Goal: Contribute content: Add original content to the website for others to see

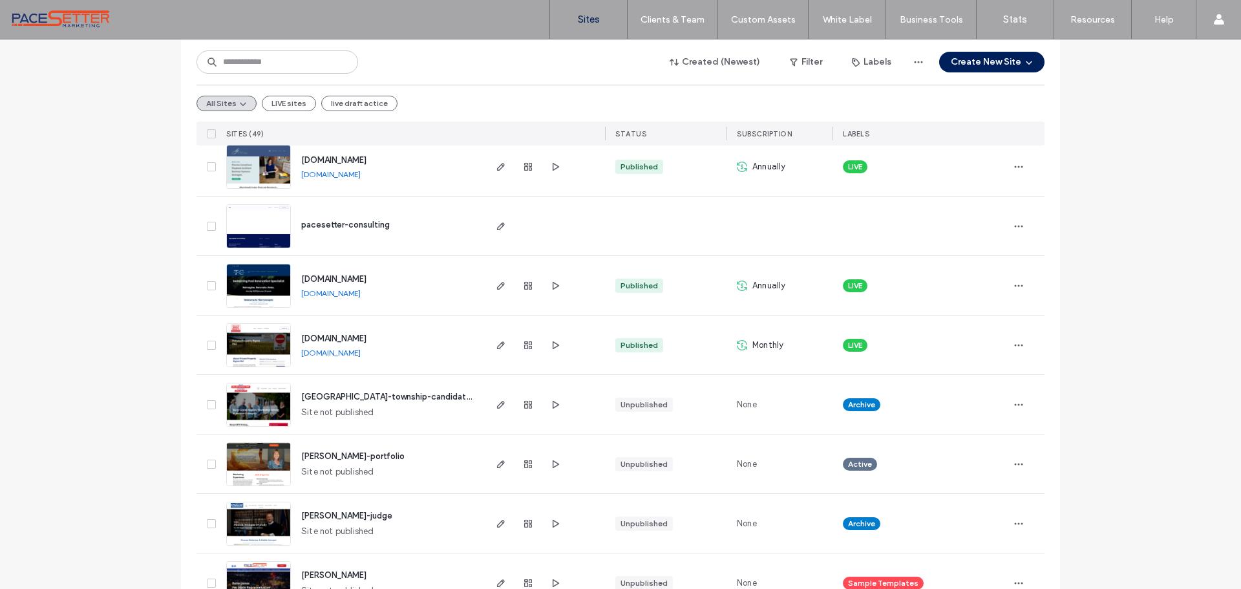
scroll to position [215, 0]
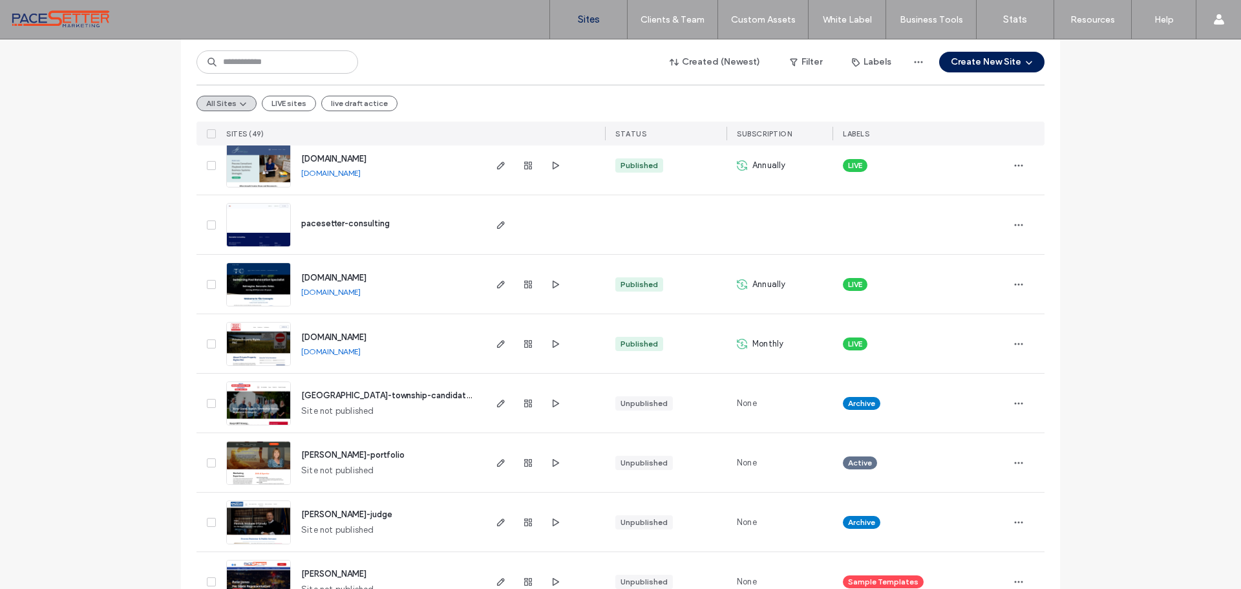
drag, startPoint x: 271, startPoint y: 97, endPoint x: 334, endPoint y: 121, distance: 67.1
click at [271, 98] on button "LIVE sites" at bounding box center [289, 104] width 54 height 16
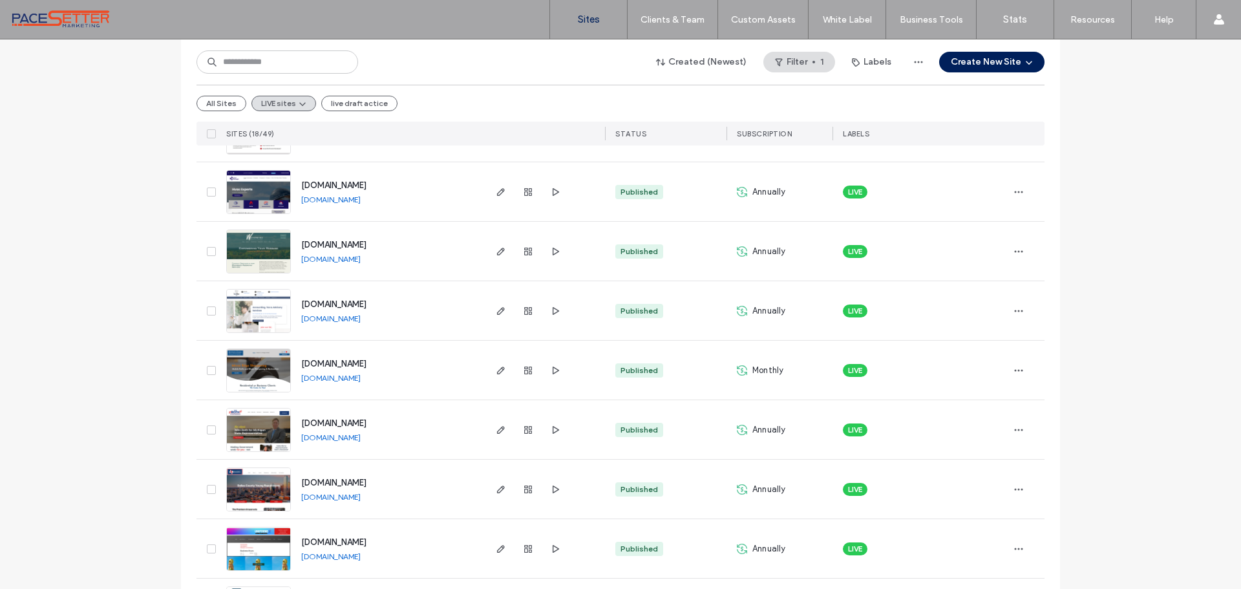
scroll to position [695, 0]
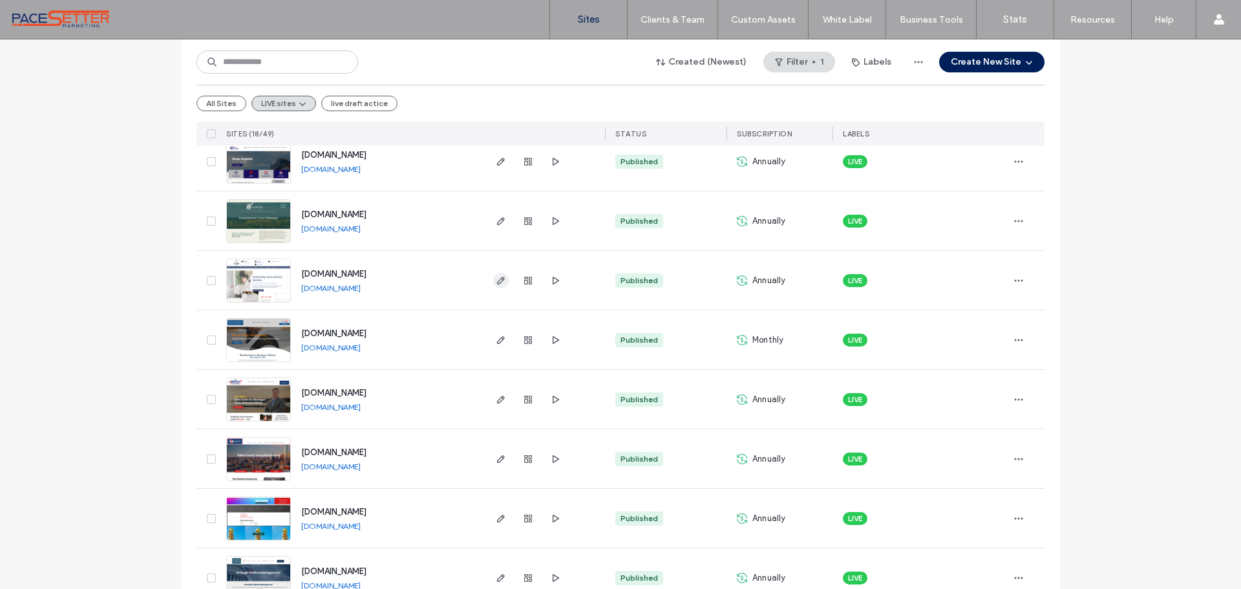
click at [496, 275] on icon "button" at bounding box center [501, 280] width 10 height 10
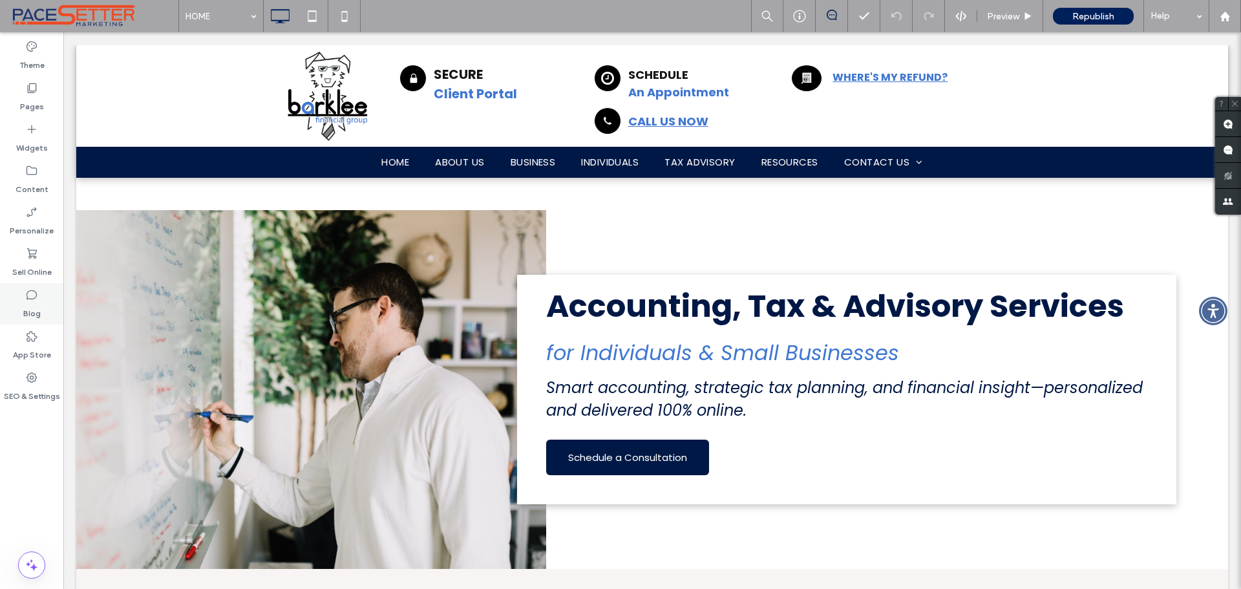
click at [41, 297] on div "Blog" at bounding box center [31, 303] width 63 height 41
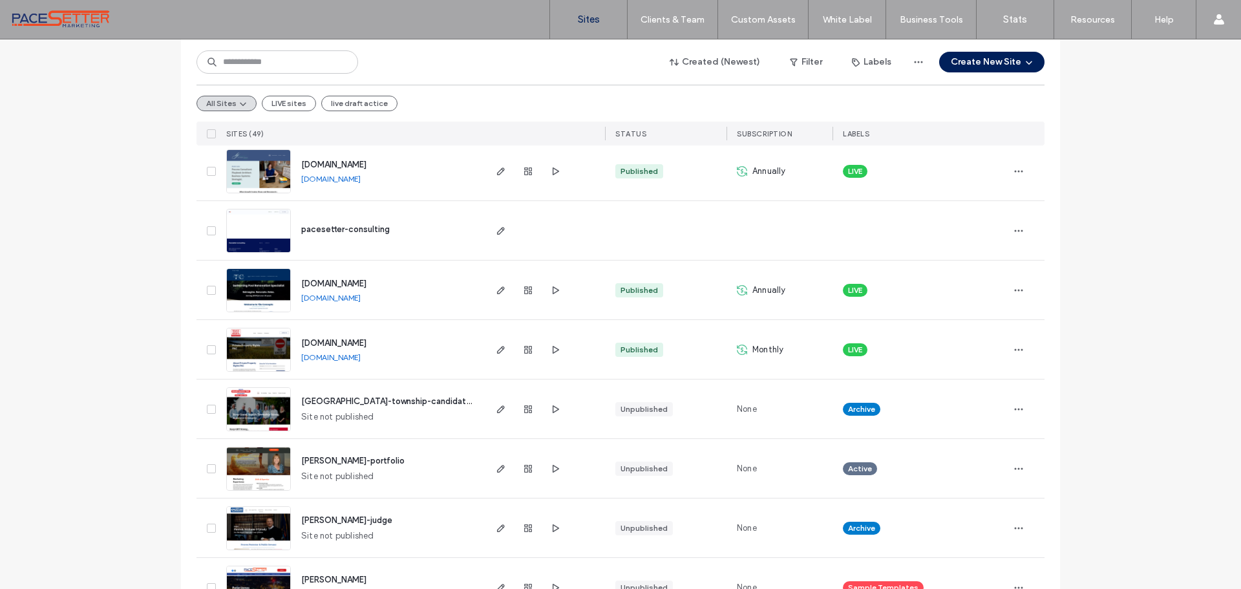
scroll to position [215, 0]
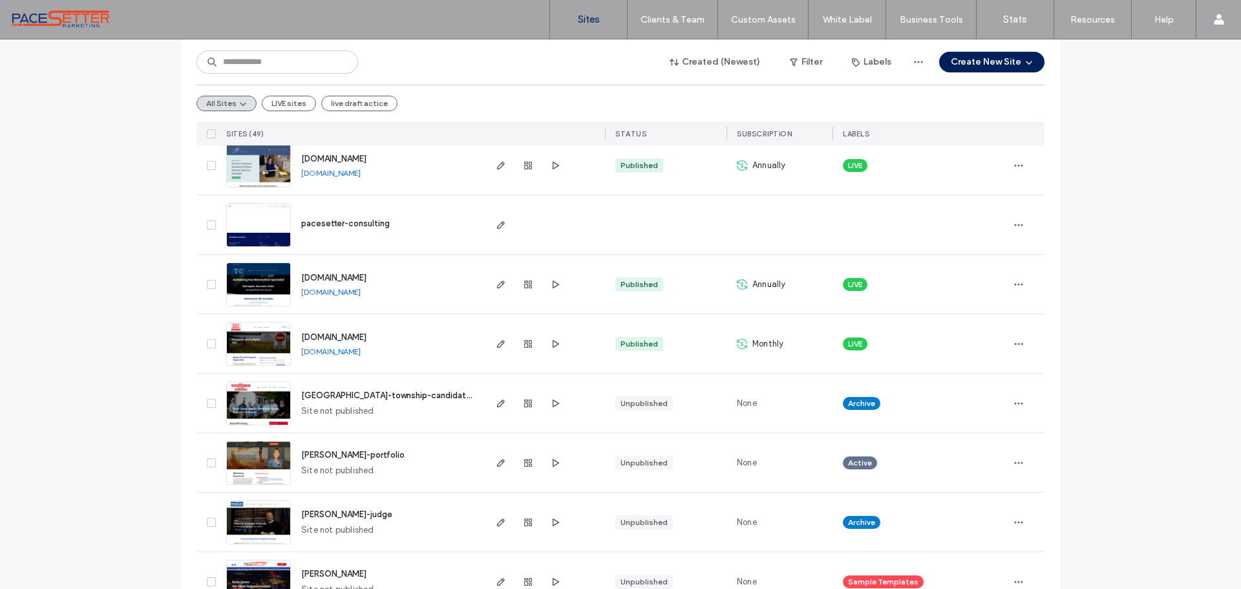
click at [288, 103] on button "LIVE sites" at bounding box center [289, 104] width 54 height 16
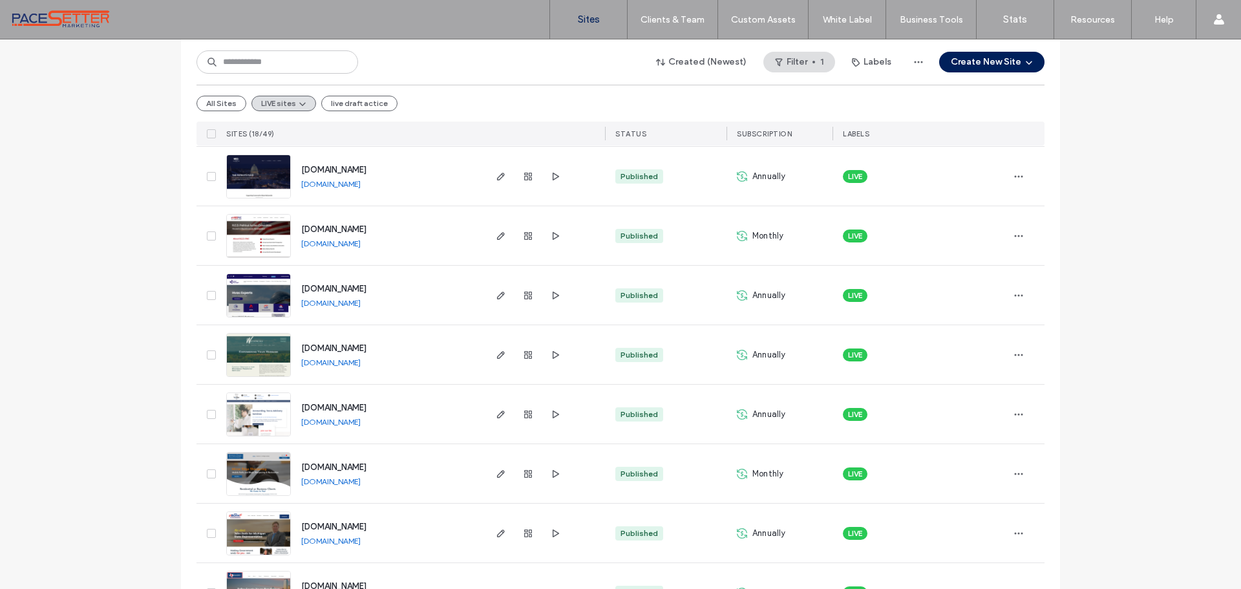
scroll to position [587, 0]
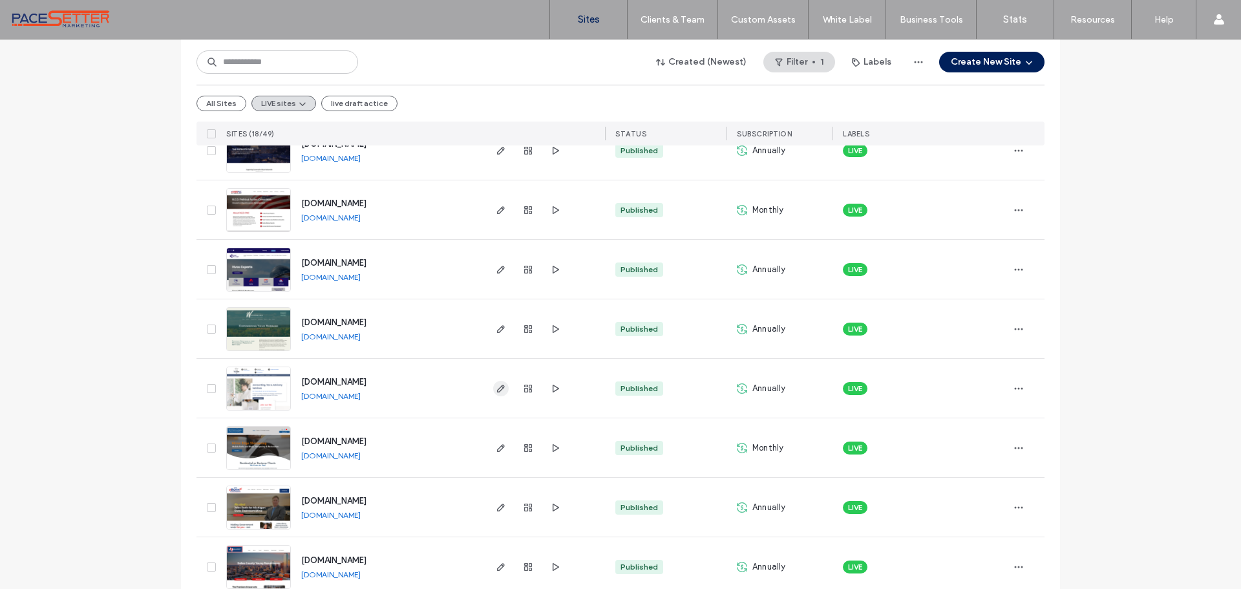
click at [497, 388] on use "button" at bounding box center [501, 389] width 8 height 8
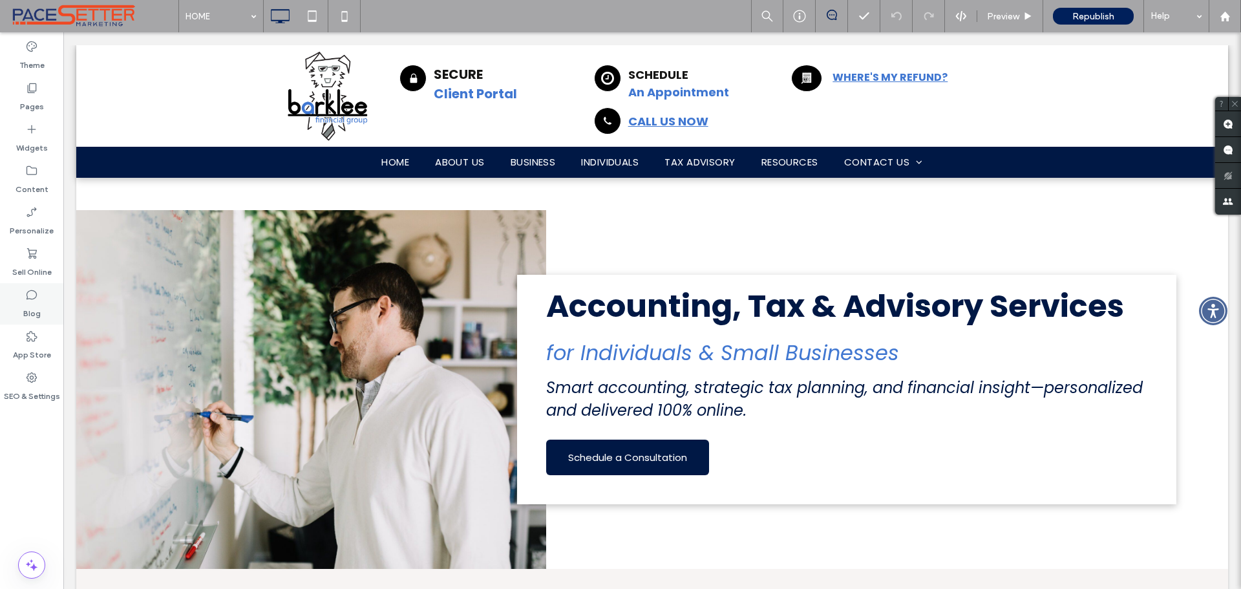
click at [42, 302] on div "Blog" at bounding box center [31, 303] width 63 height 41
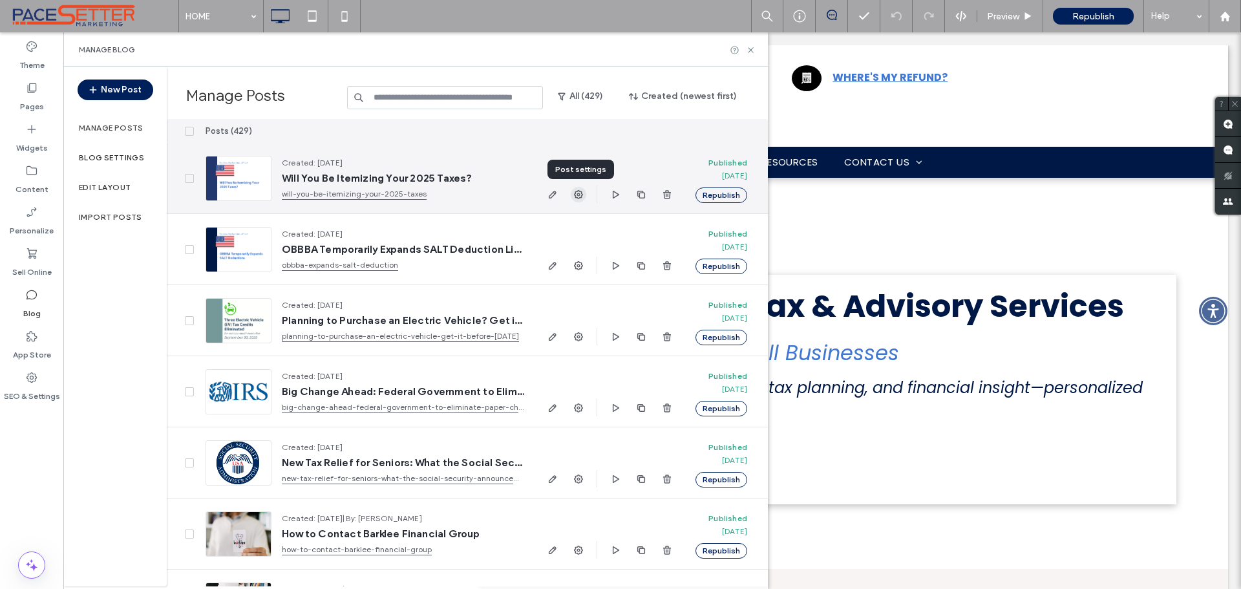
click at [580, 193] on icon "button" at bounding box center [578, 194] width 10 height 10
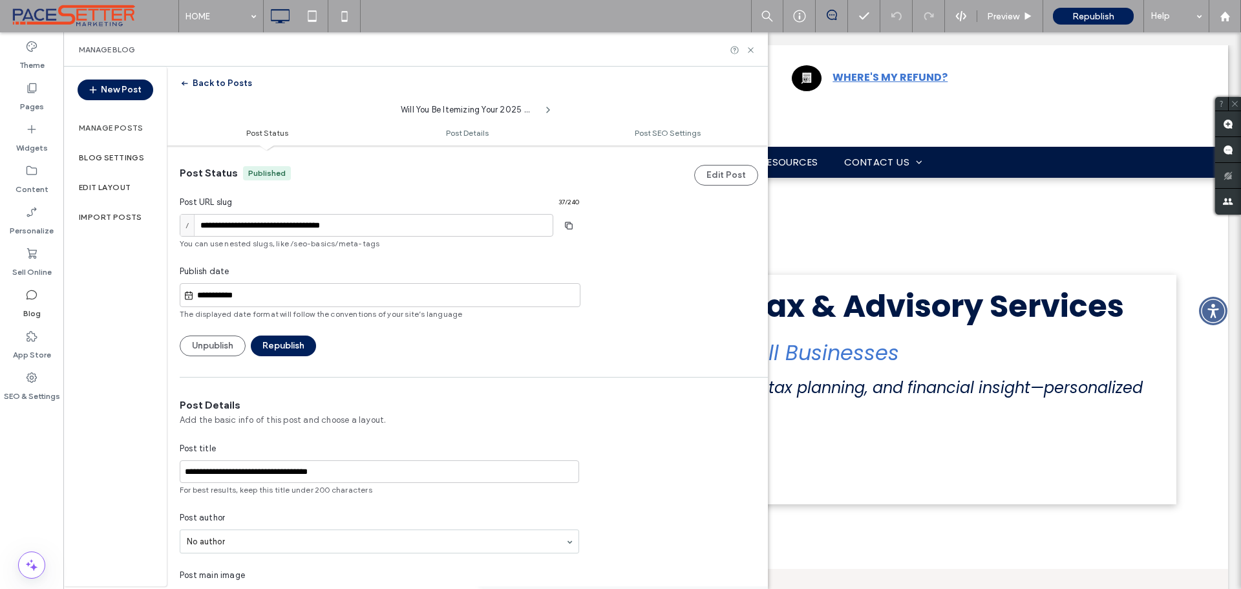
scroll to position [1, 0]
click at [320, 287] on input "**********" at bounding box center [387, 295] width 386 height 16
click at [289, 343] on button "Republish" at bounding box center [283, 345] width 65 height 21
click at [266, 295] on div at bounding box center [620, 294] width 1241 height 589
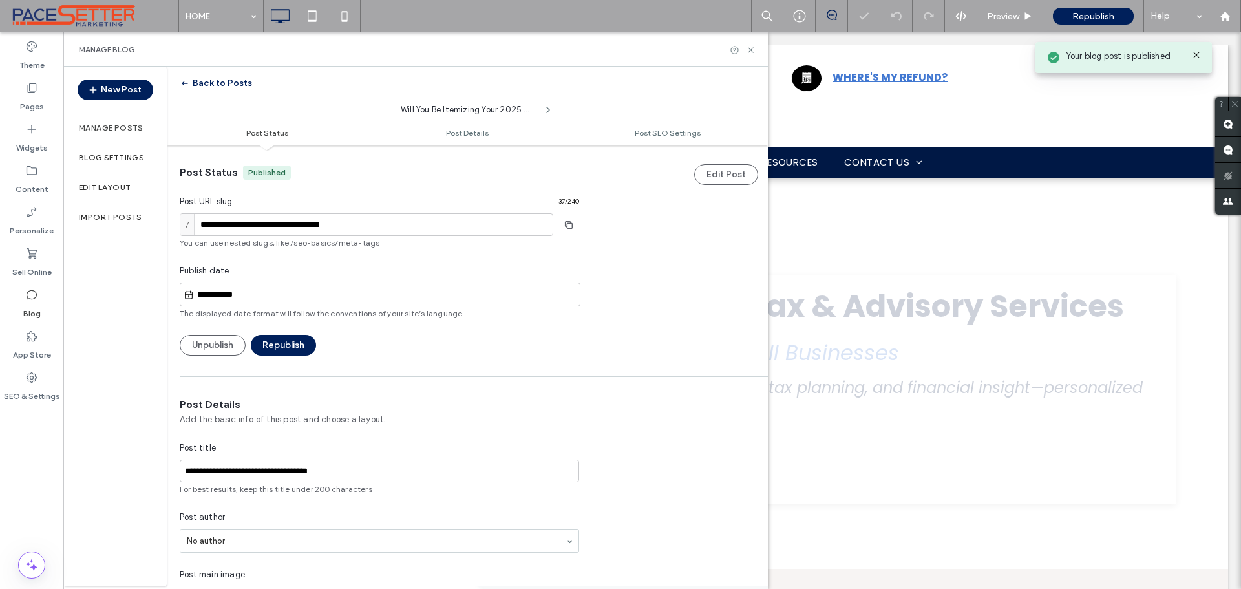
scroll to position [0, 0]
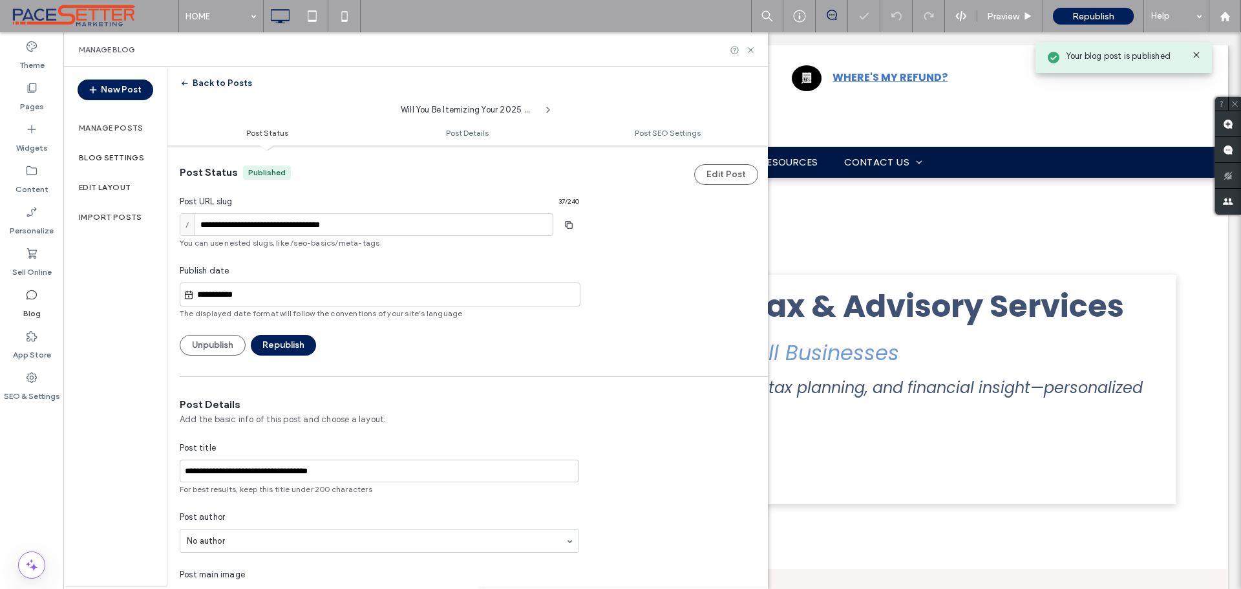
click at [269, 297] on input "**********" at bounding box center [387, 295] width 386 height 16
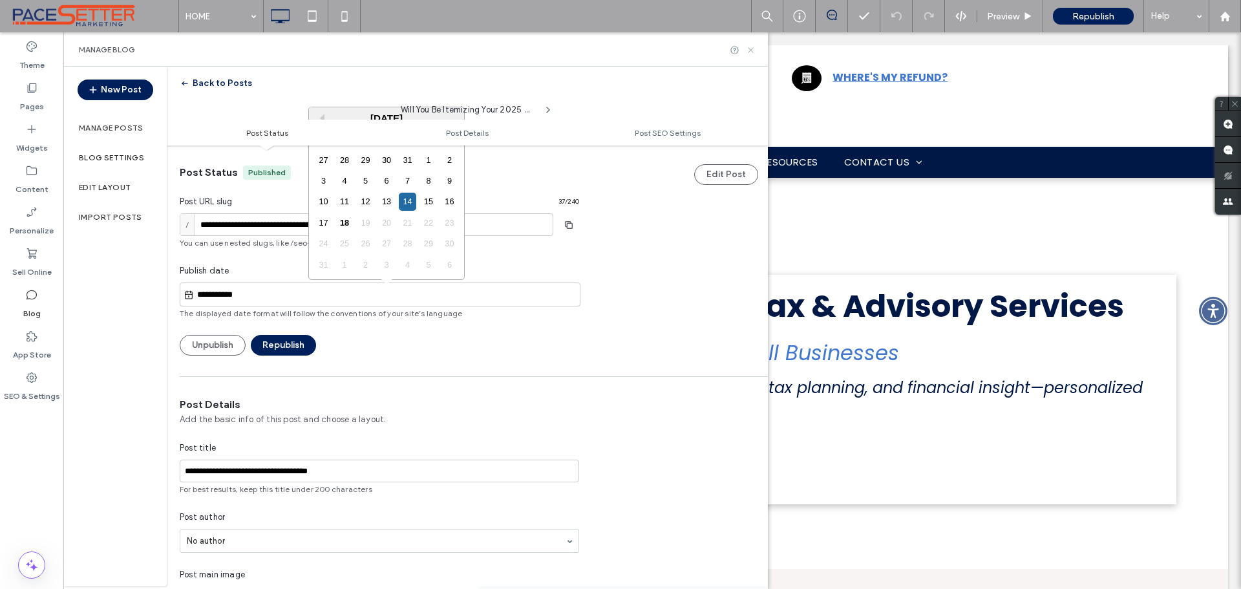
click at [750, 49] on use at bounding box center [750, 49] width 5 height 5
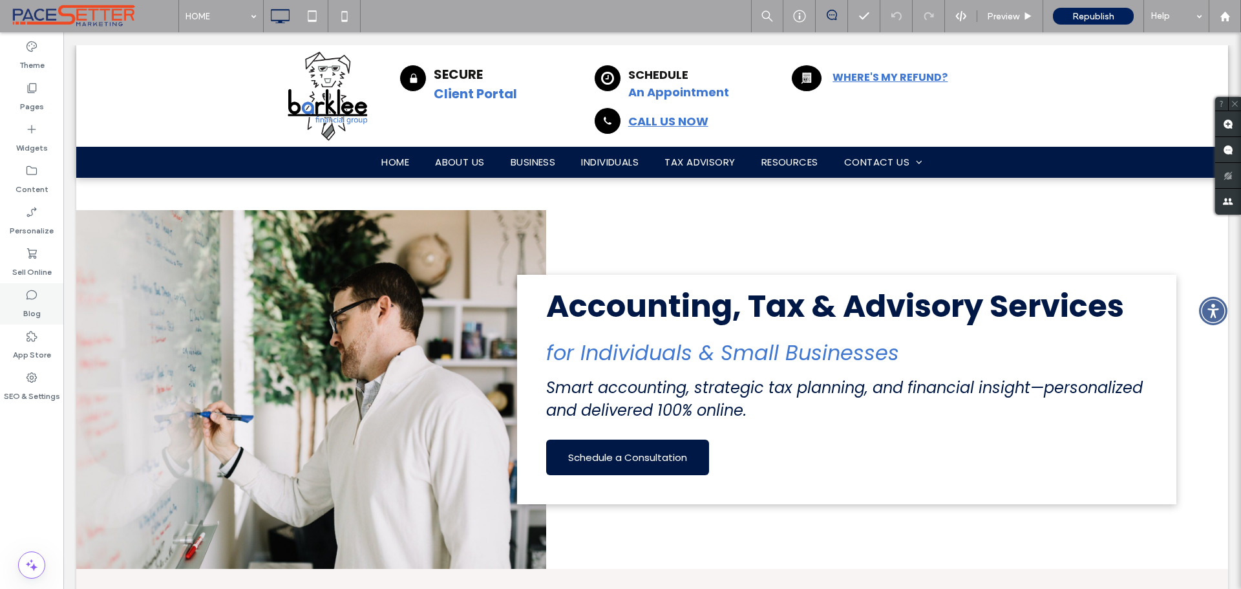
click at [36, 304] on label "Blog" at bounding box center [31, 310] width 17 height 18
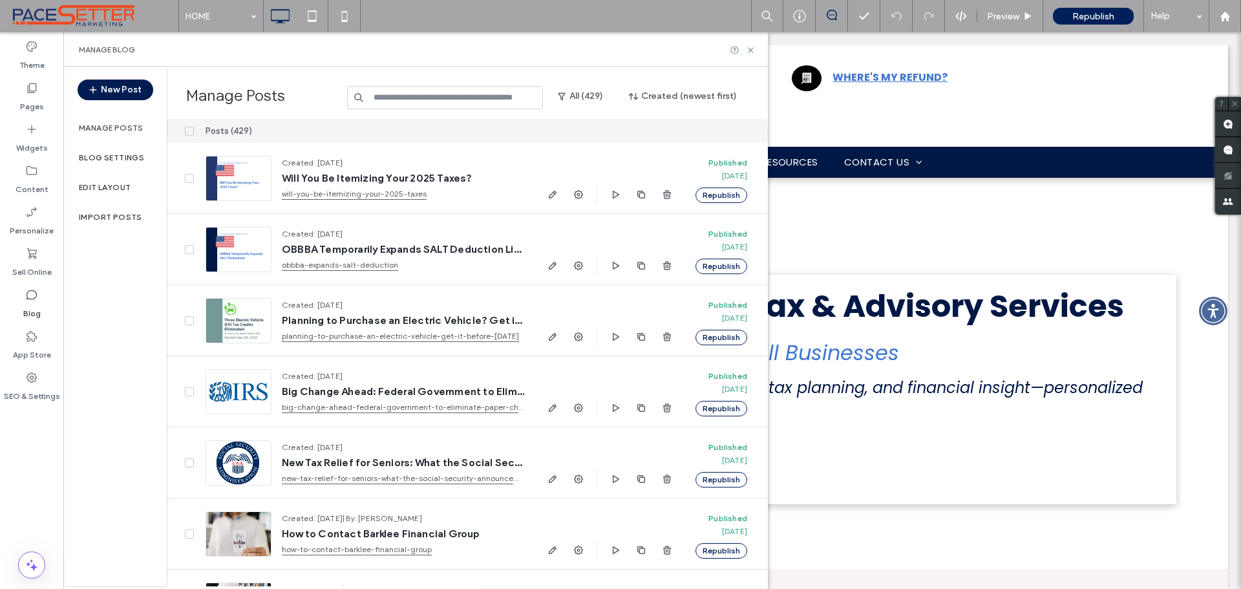
click at [111, 86] on button "New Post" at bounding box center [116, 89] width 76 height 21
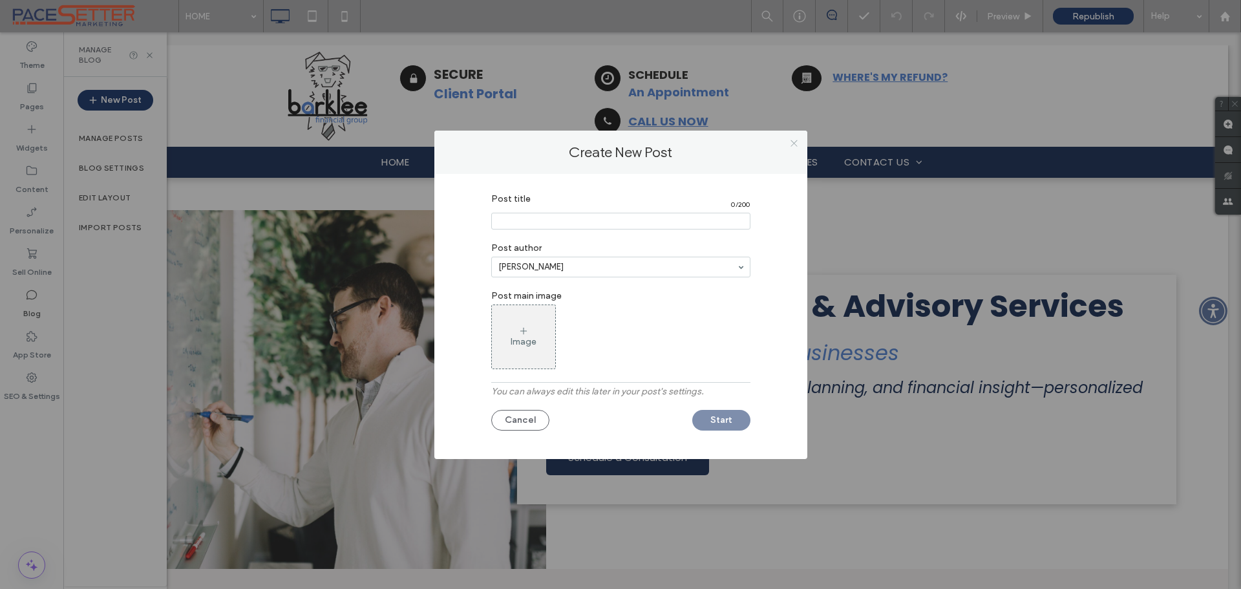
click at [794, 142] on icon at bounding box center [794, 143] width 10 height 10
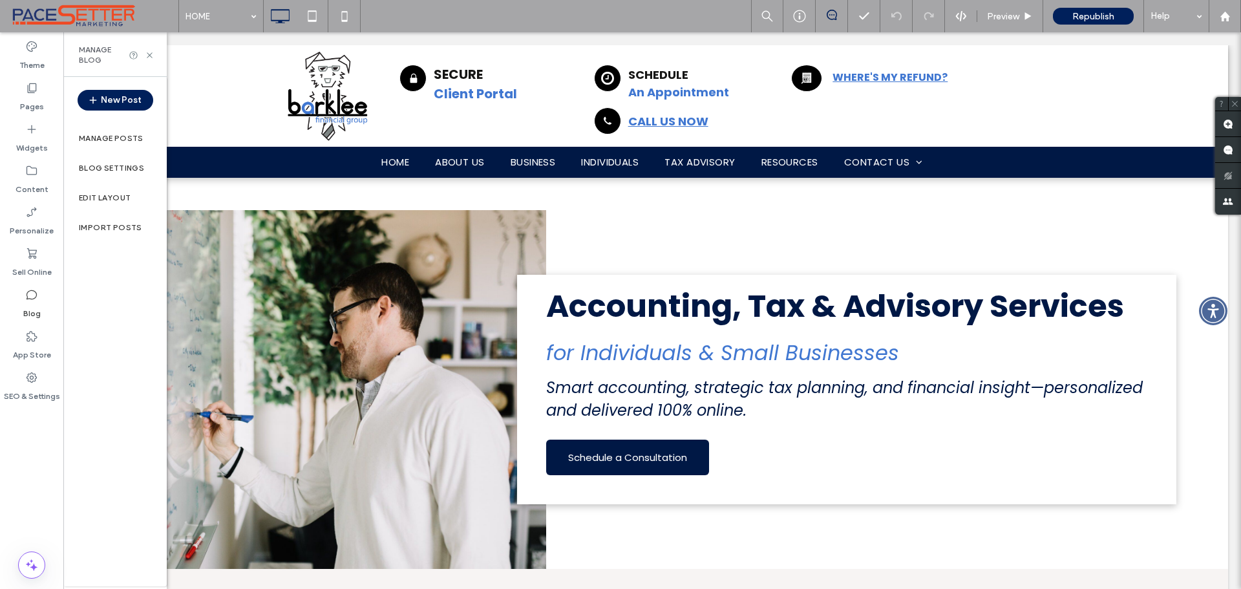
click at [35, 308] on label "Blog" at bounding box center [31, 310] width 17 height 18
click at [38, 300] on div "Blog" at bounding box center [31, 303] width 63 height 41
click at [32, 299] on icon at bounding box center [31, 294] width 13 height 13
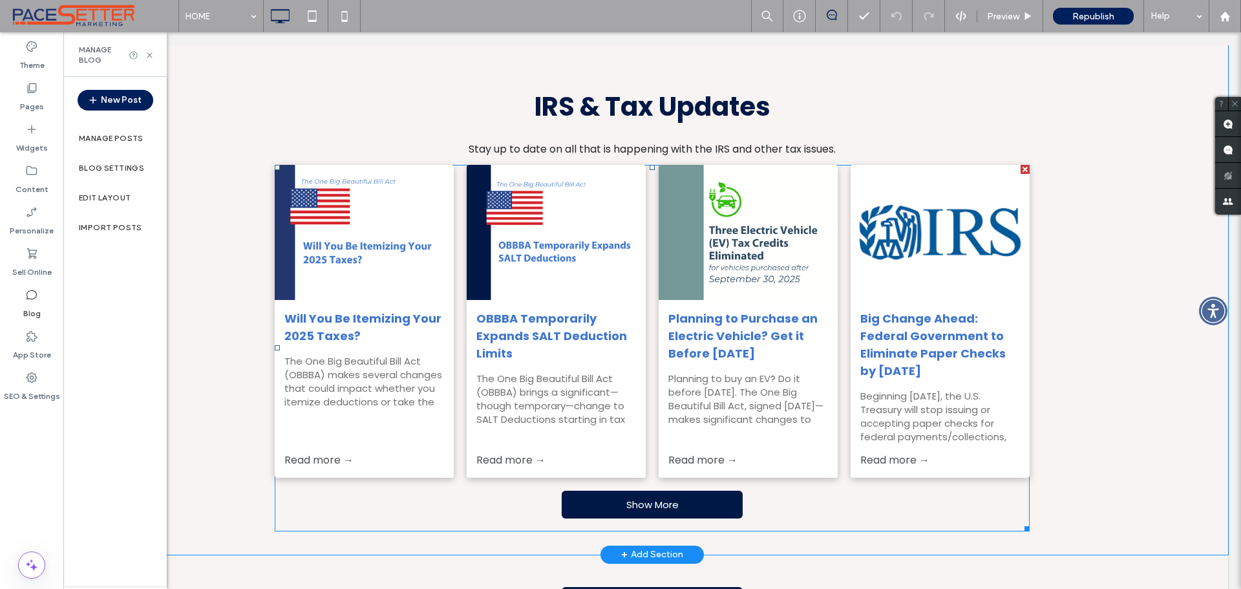
scroll to position [538, 0]
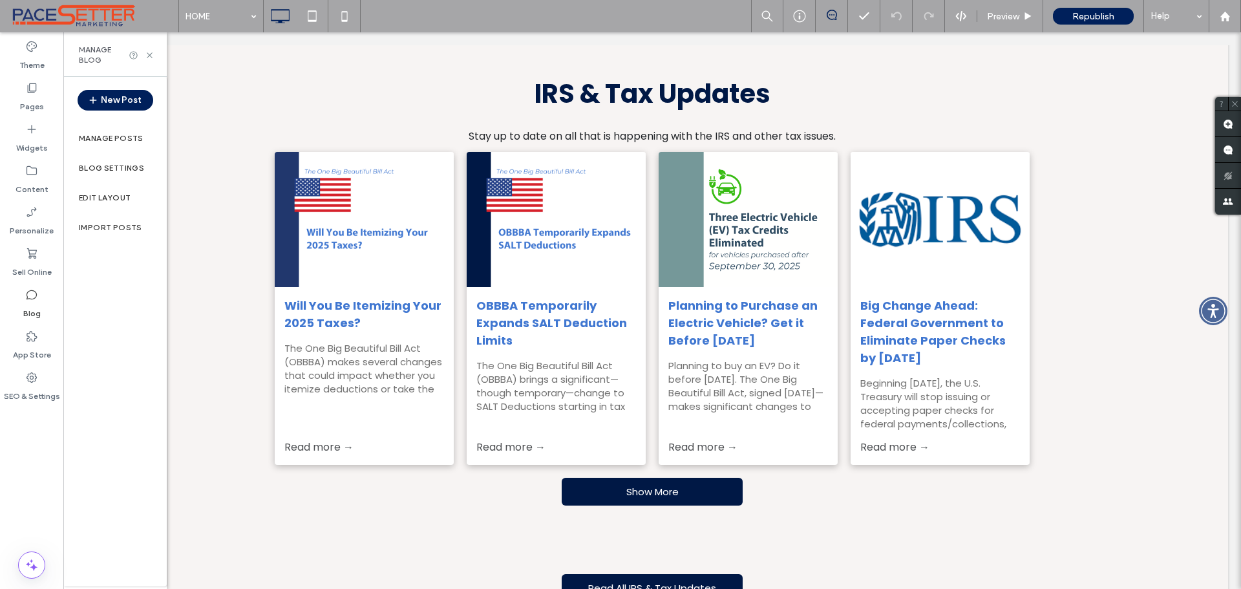
click at [37, 312] on label "Blog" at bounding box center [31, 310] width 17 height 18
click at [115, 104] on button "New Post" at bounding box center [116, 100] width 76 height 21
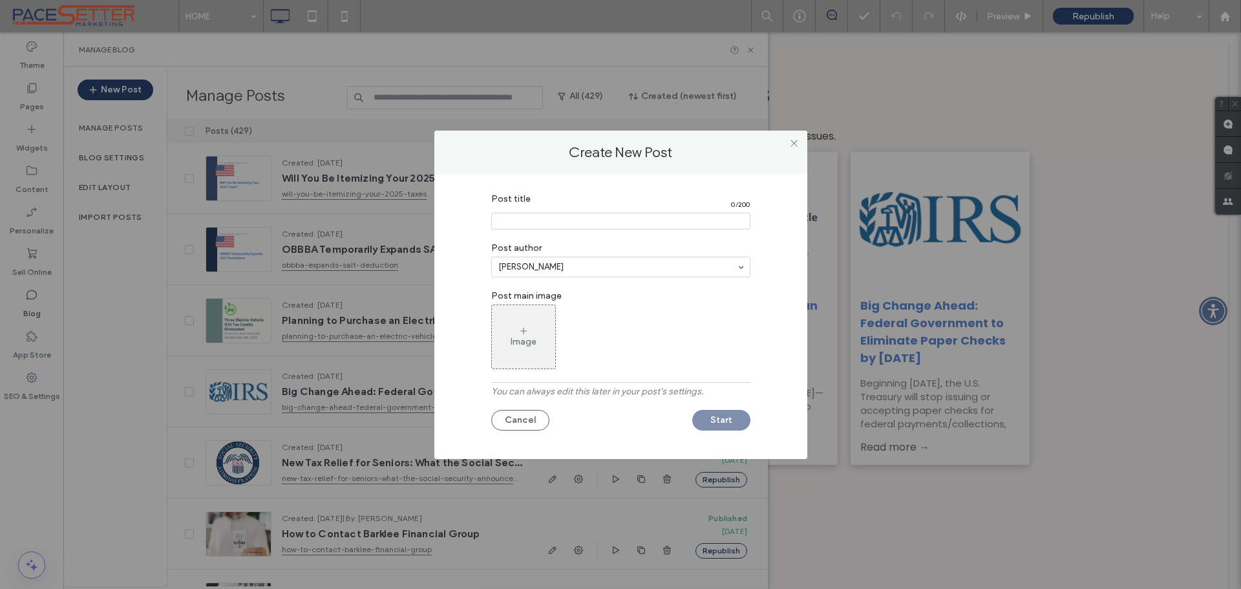
click at [524, 217] on input "Post title" at bounding box center [620, 221] width 259 height 17
paste input "**********"
type input "**********"
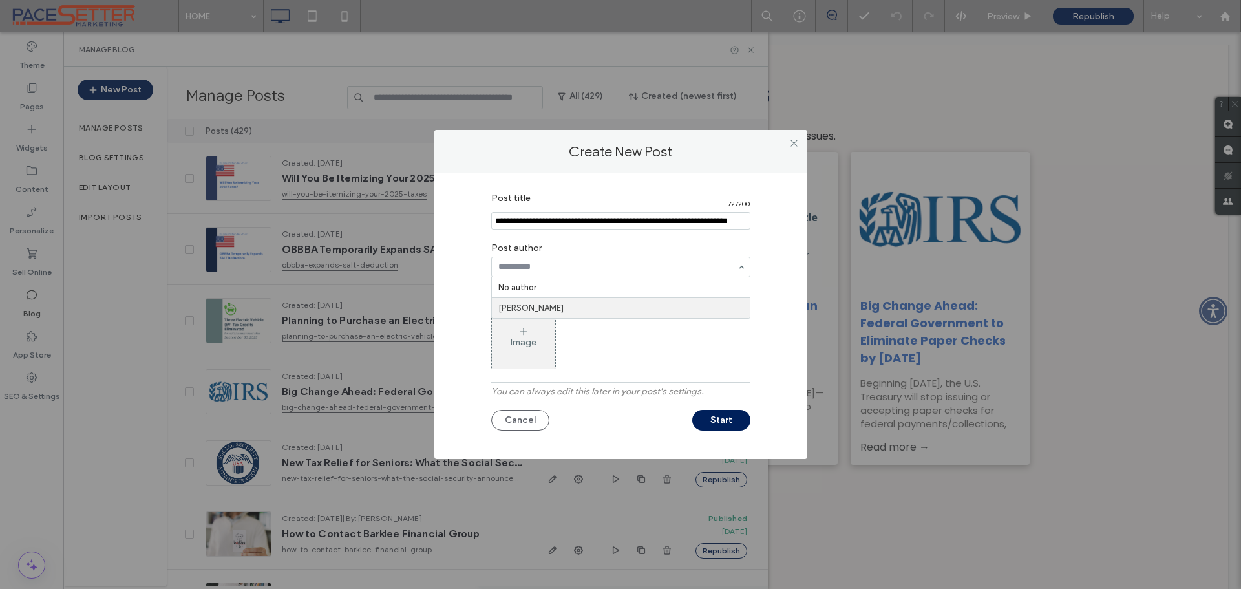
scroll to position [0, 0]
click at [520, 324] on div "Image" at bounding box center [523, 336] width 63 height 61
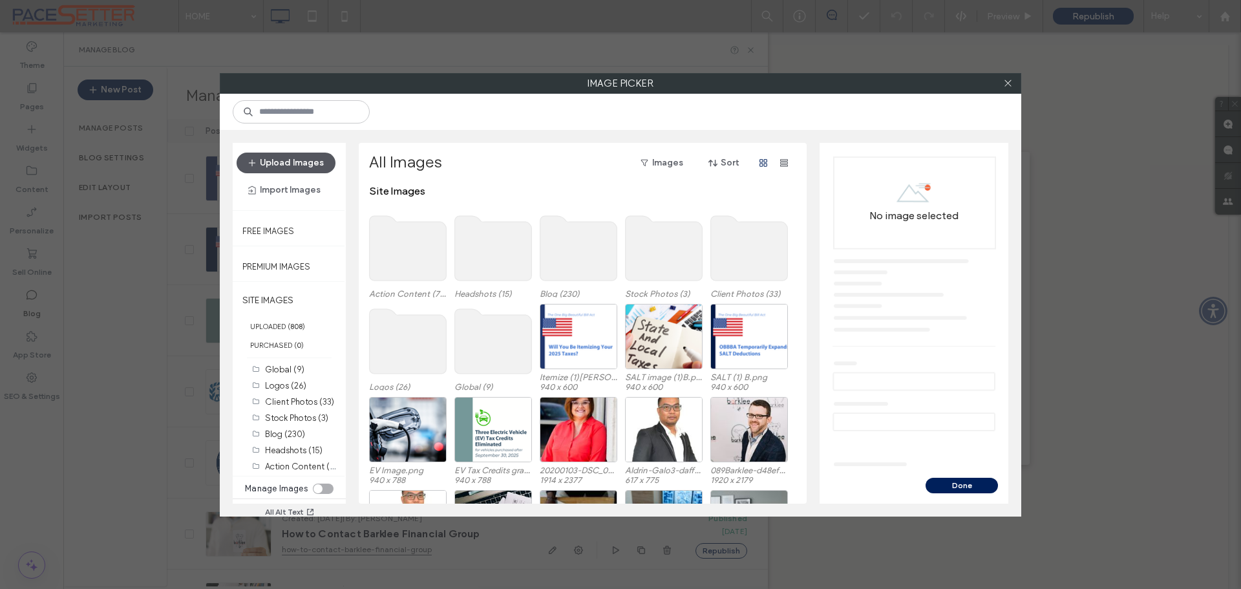
click at [284, 165] on button "Upload Images" at bounding box center [286, 163] width 99 height 21
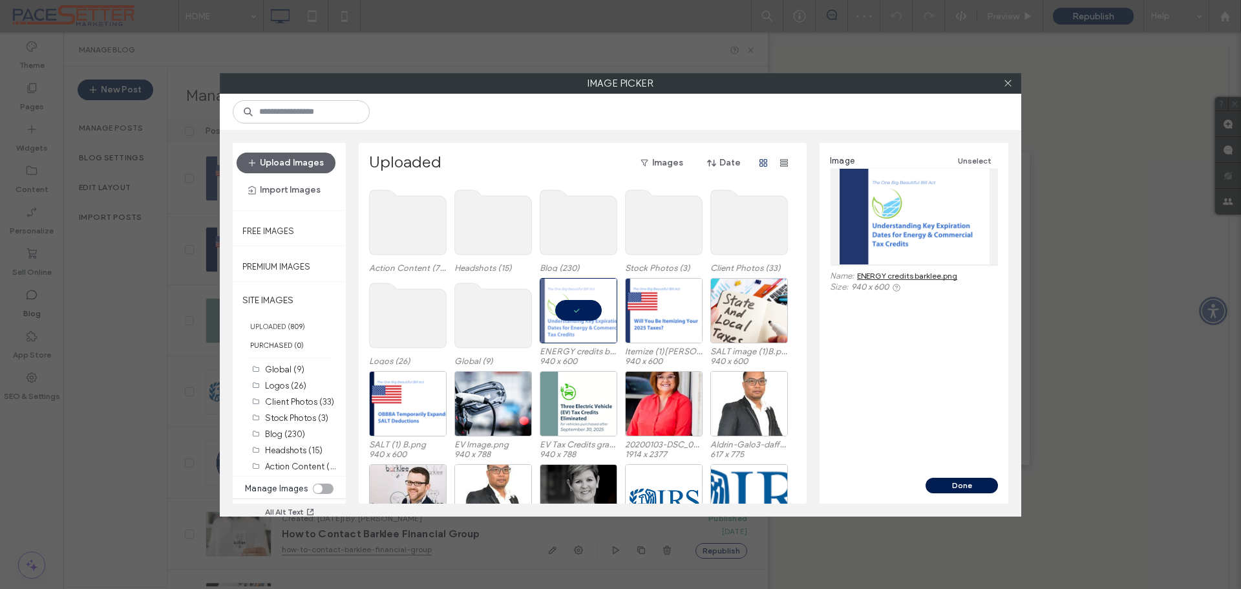
click at [946, 480] on button "Done" at bounding box center [962, 486] width 72 height 16
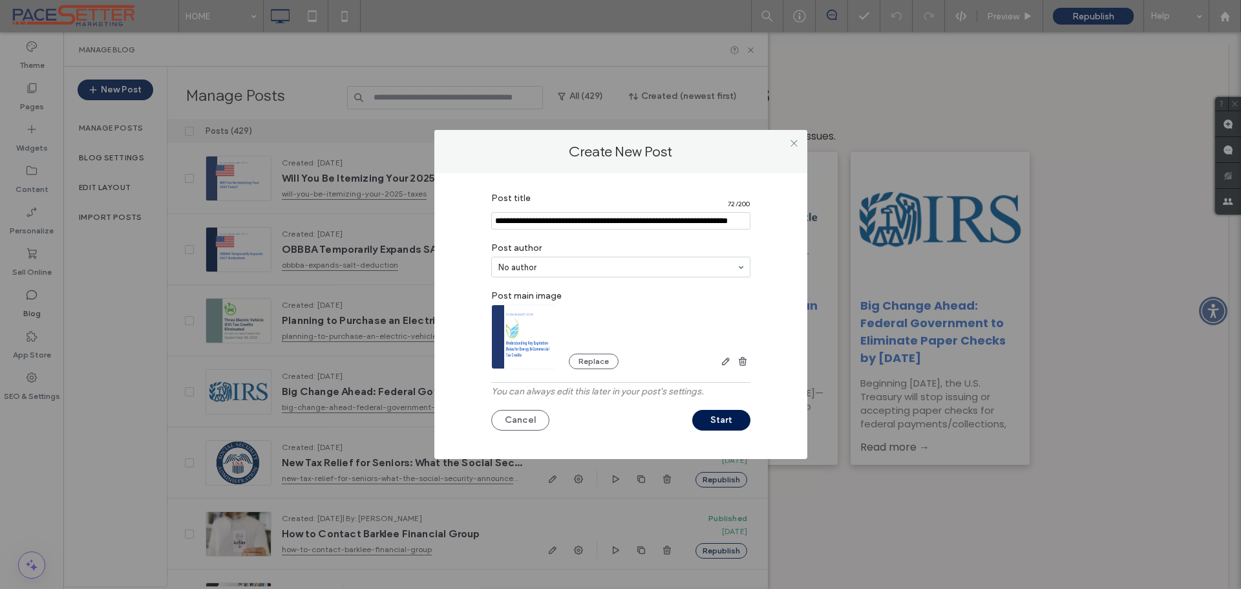
click at [728, 418] on button "Start" at bounding box center [721, 420] width 58 height 21
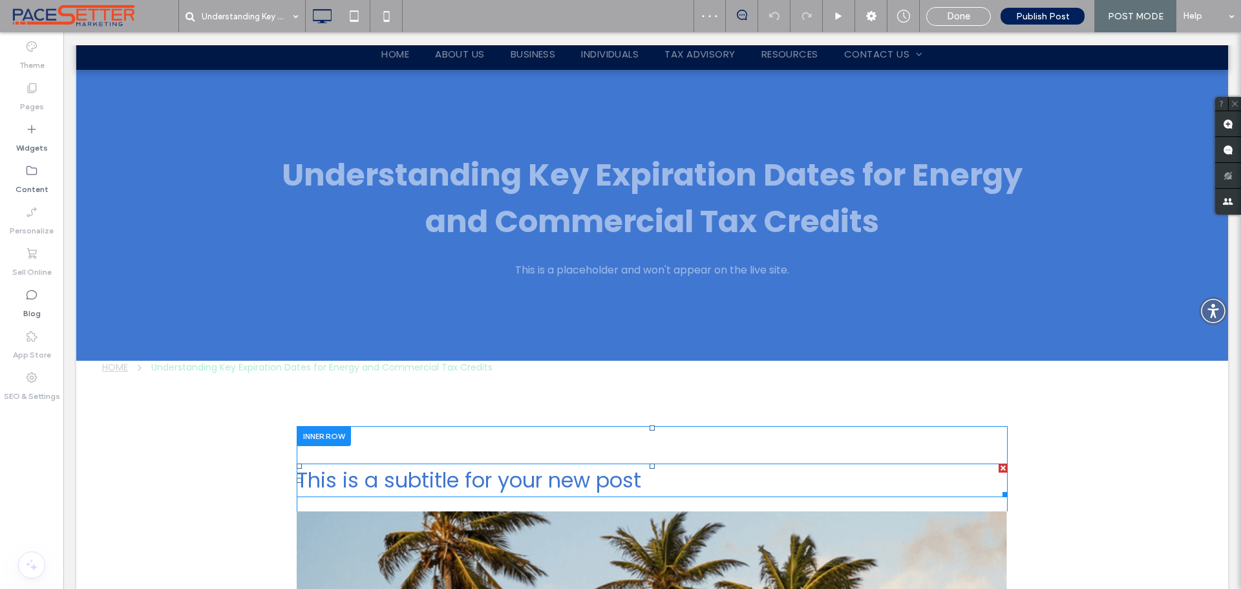
scroll to position [215, 0]
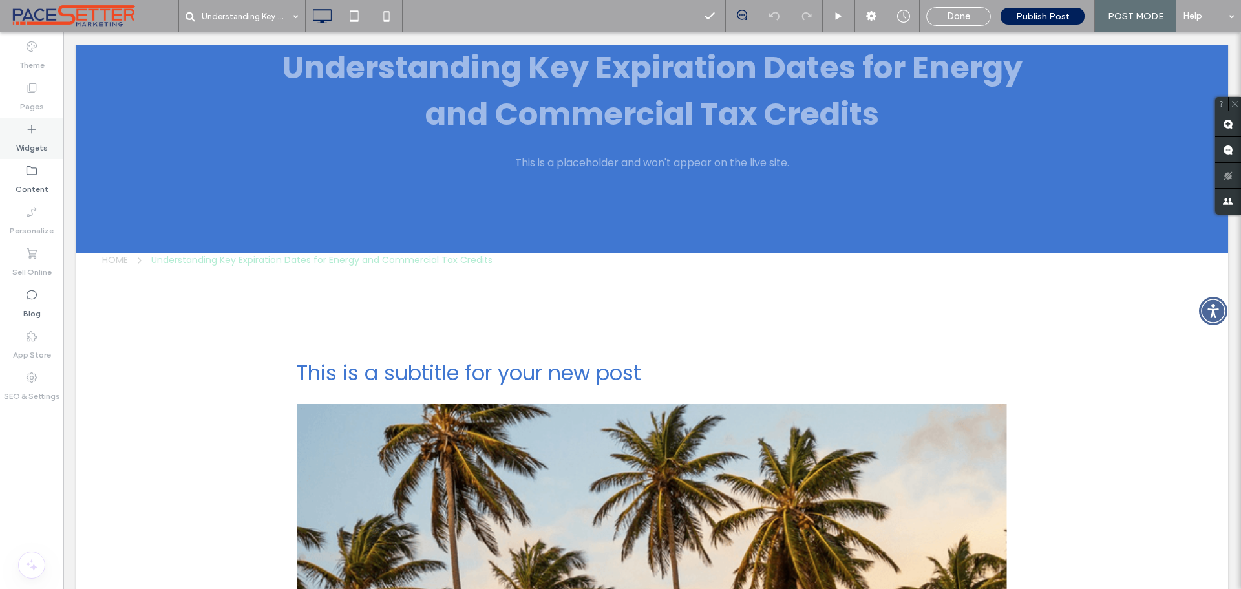
click at [40, 132] on div "Widgets" at bounding box center [31, 138] width 63 height 41
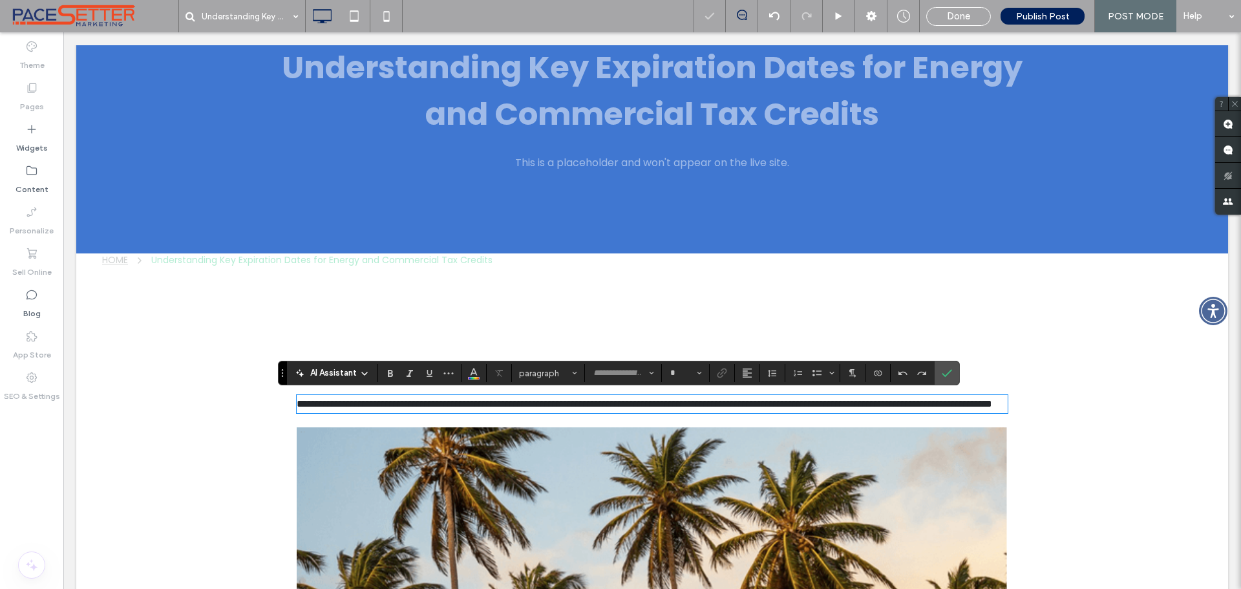
type input "*******"
type input "**"
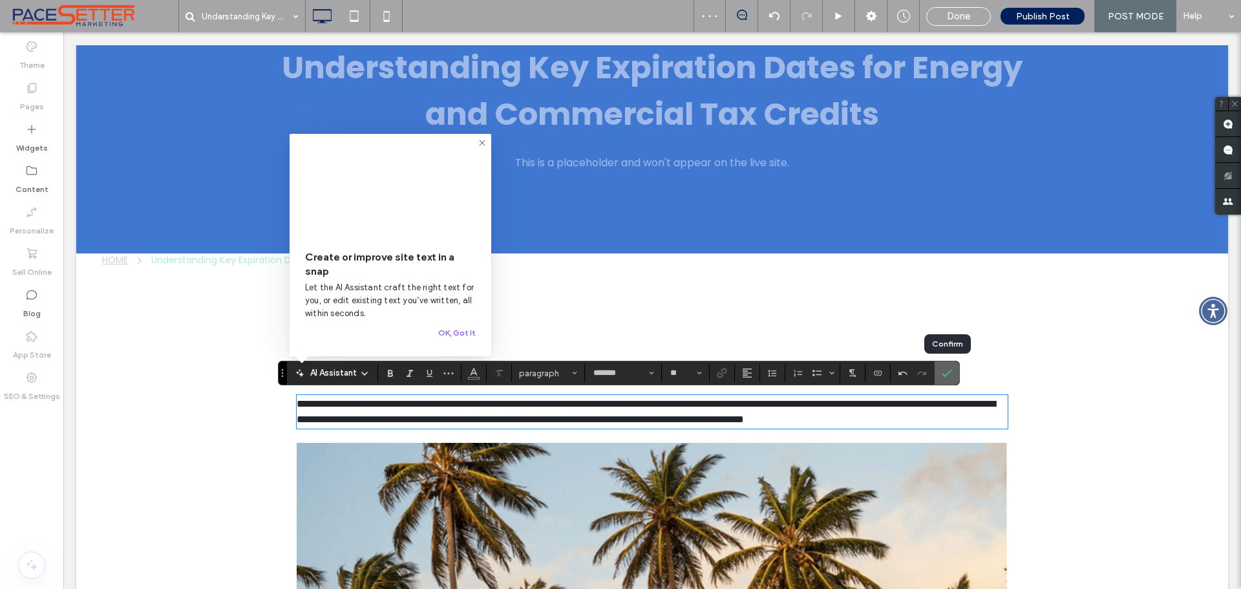
drag, startPoint x: 950, startPoint y: 374, endPoint x: 743, endPoint y: 330, distance: 212.1
click at [950, 374] on icon "Confirm" at bounding box center [947, 373] width 10 height 10
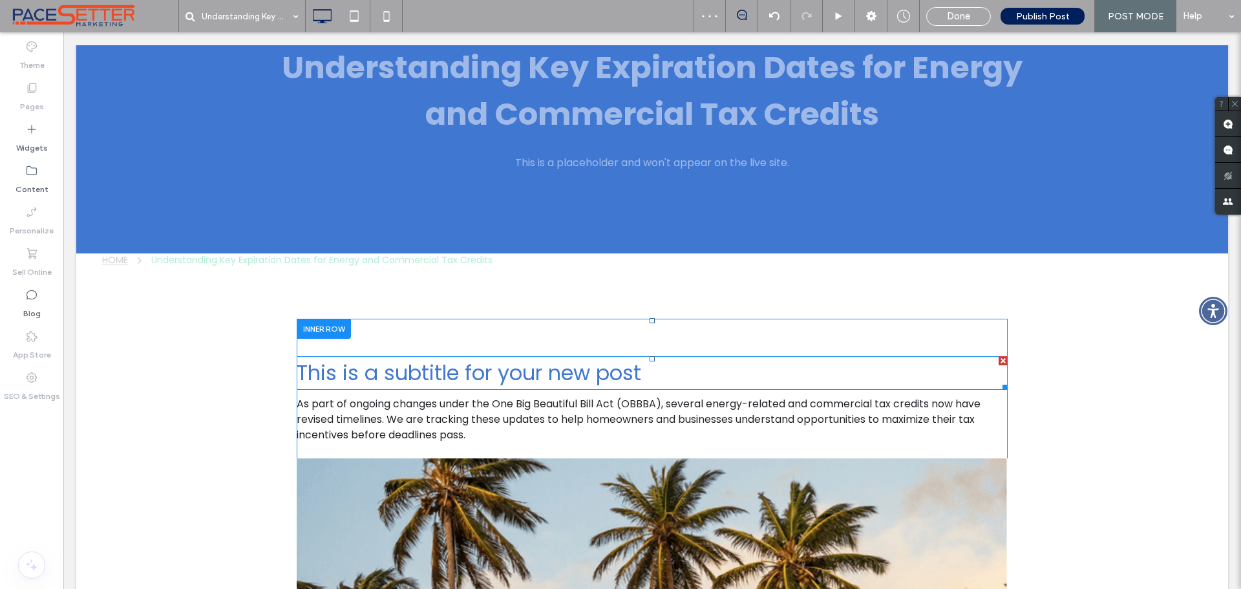
click at [374, 377] on span "This is a subtitle for your new post" at bounding box center [469, 372] width 344 height 29
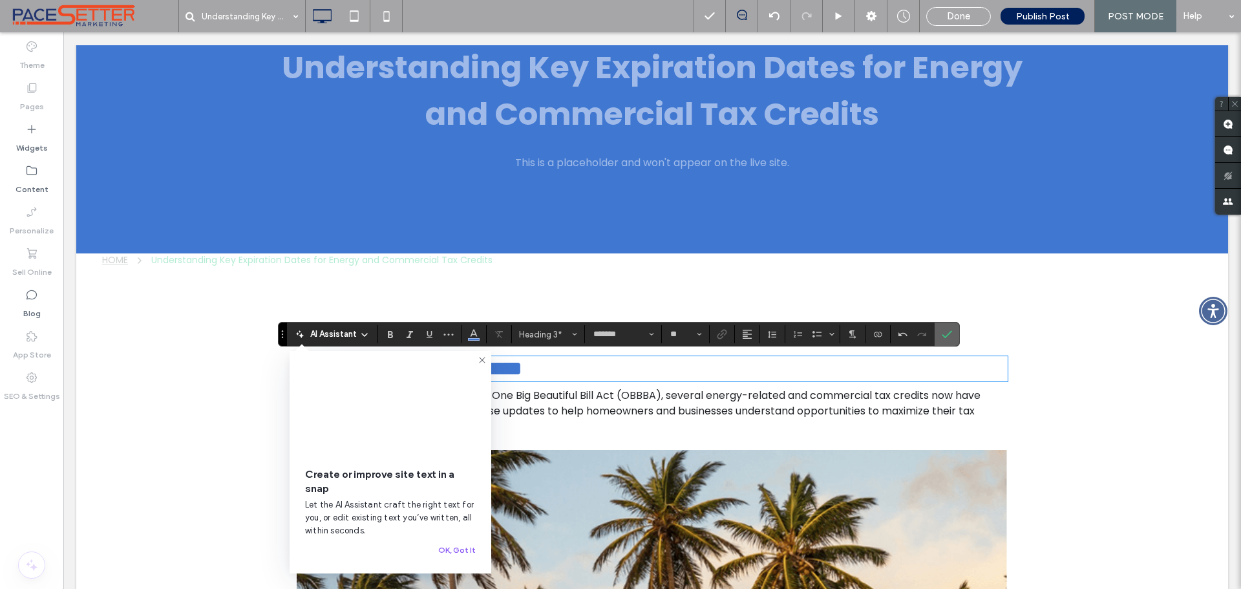
click at [953, 334] on label "Confirm" at bounding box center [946, 334] width 19 height 23
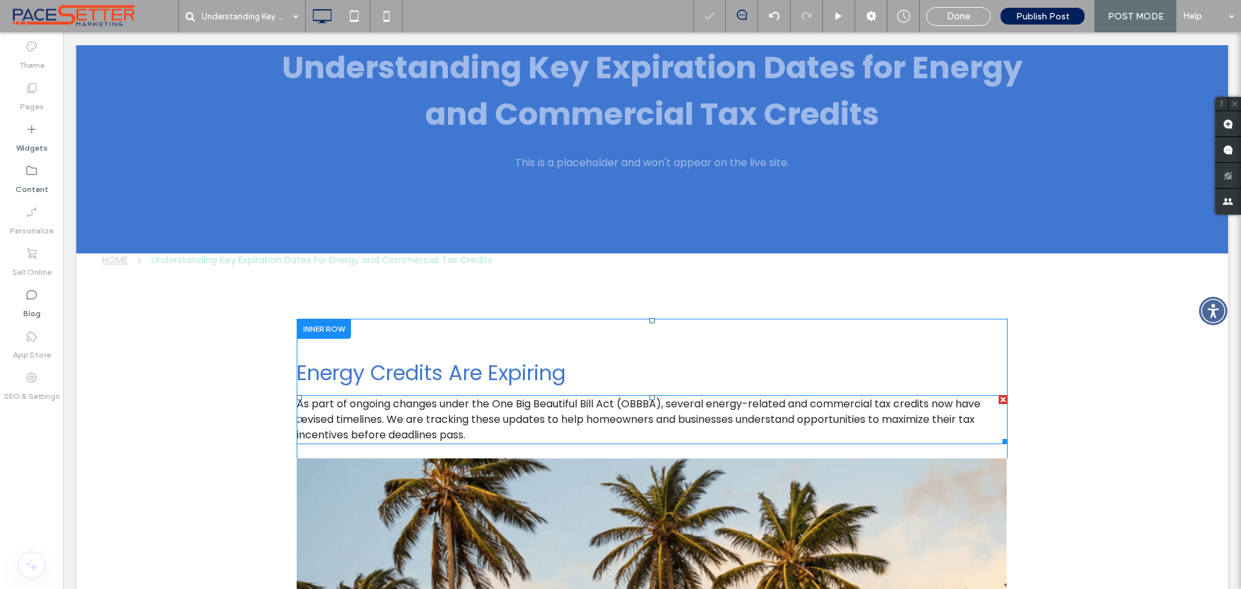
click at [491, 435] on p "As part of ongoing changes under the One Big Beautiful Bill Act (OBBBA), severa…" at bounding box center [652, 419] width 711 height 47
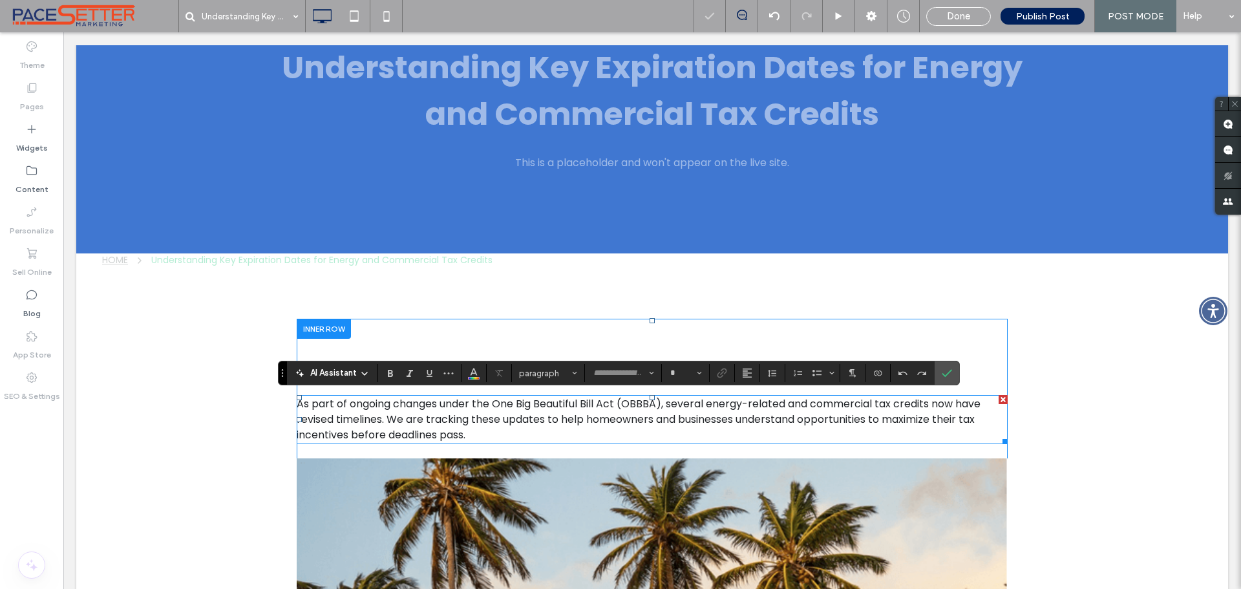
type input "*******"
type input "**"
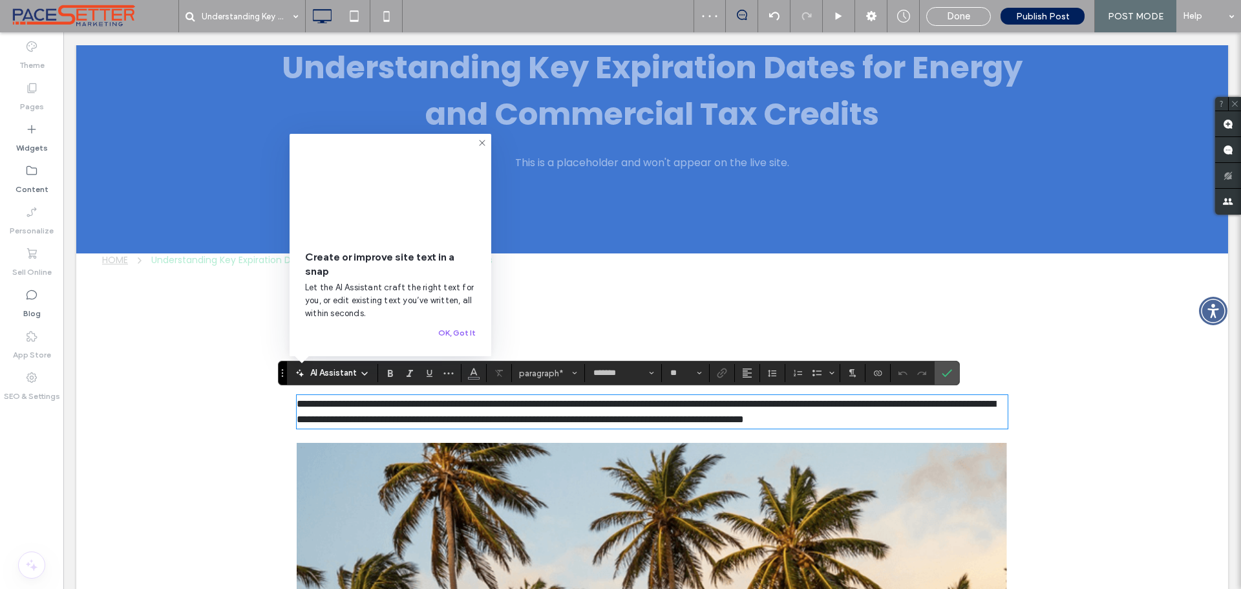
drag, startPoint x: 505, startPoint y: 444, endPoint x: 277, endPoint y: 401, distance: 232.1
click at [277, 401] on div "**********" at bounding box center [652, 565] width 776 height 492
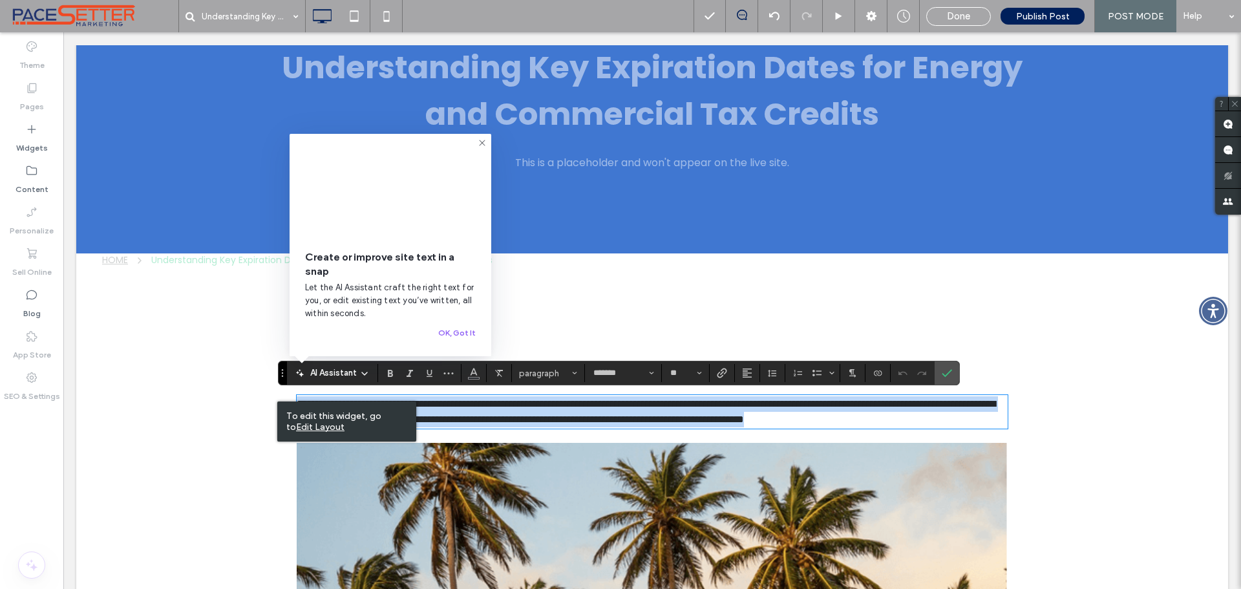
drag, startPoint x: 471, startPoint y: 430, endPoint x: 630, endPoint y: 416, distance: 159.6
click at [284, 406] on div "**********" at bounding box center [652, 565] width 776 height 492
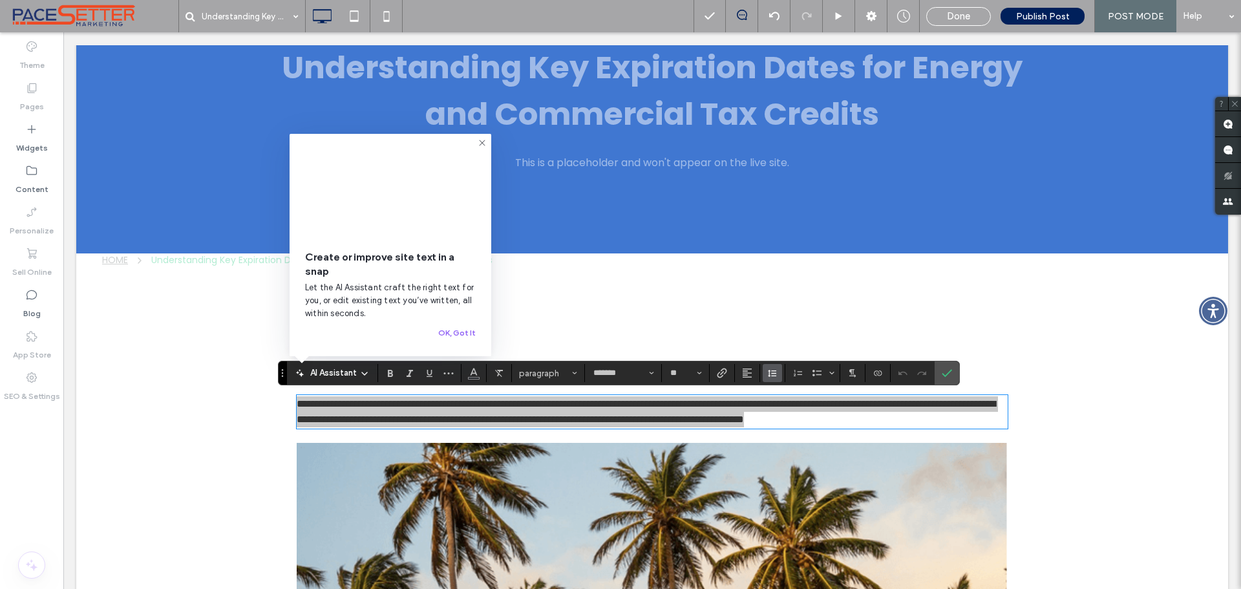
click at [776, 373] on icon "Line Height" at bounding box center [772, 373] width 10 height 10
drag, startPoint x: 789, startPoint y: 314, endPoint x: 764, endPoint y: 295, distance: 31.4
click at [789, 313] on div "1.5" at bounding box center [793, 317] width 32 height 10
click at [946, 373] on icon "Confirm" at bounding box center [947, 373] width 10 height 10
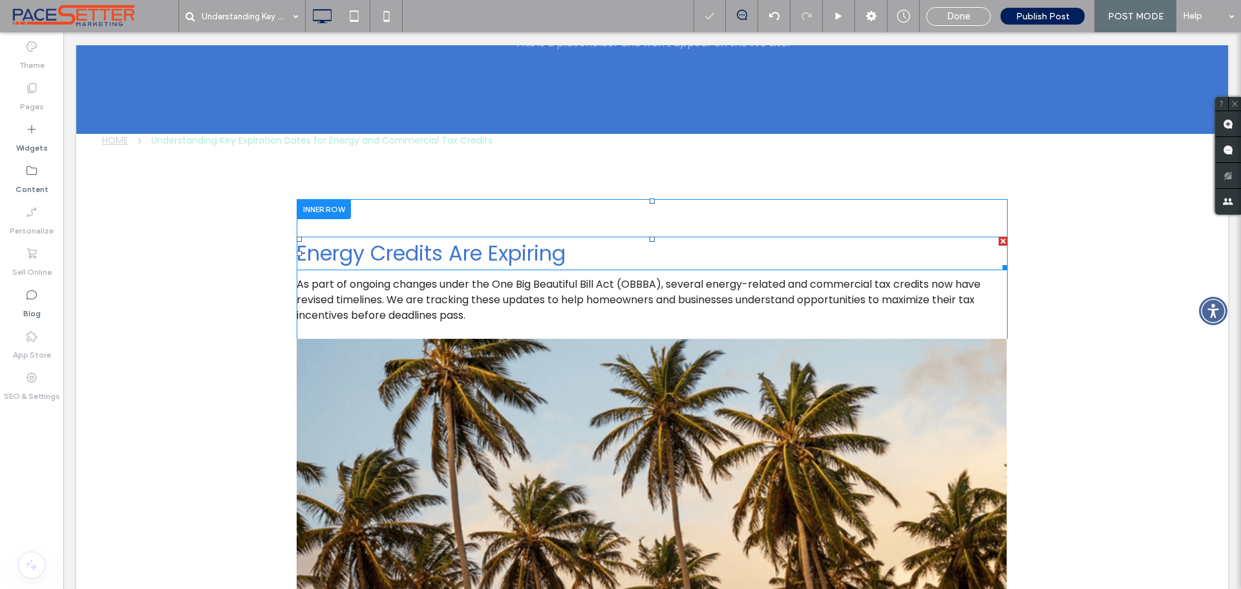
scroll to position [431, 0]
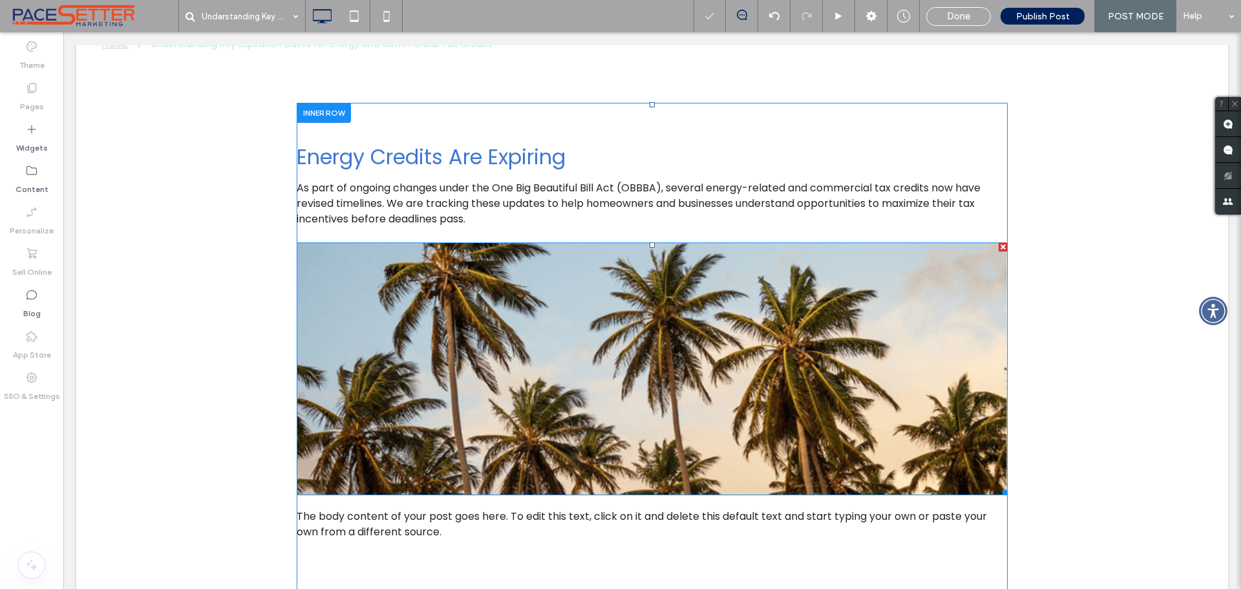
click at [469, 359] on img at bounding box center [652, 368] width 711 height 253
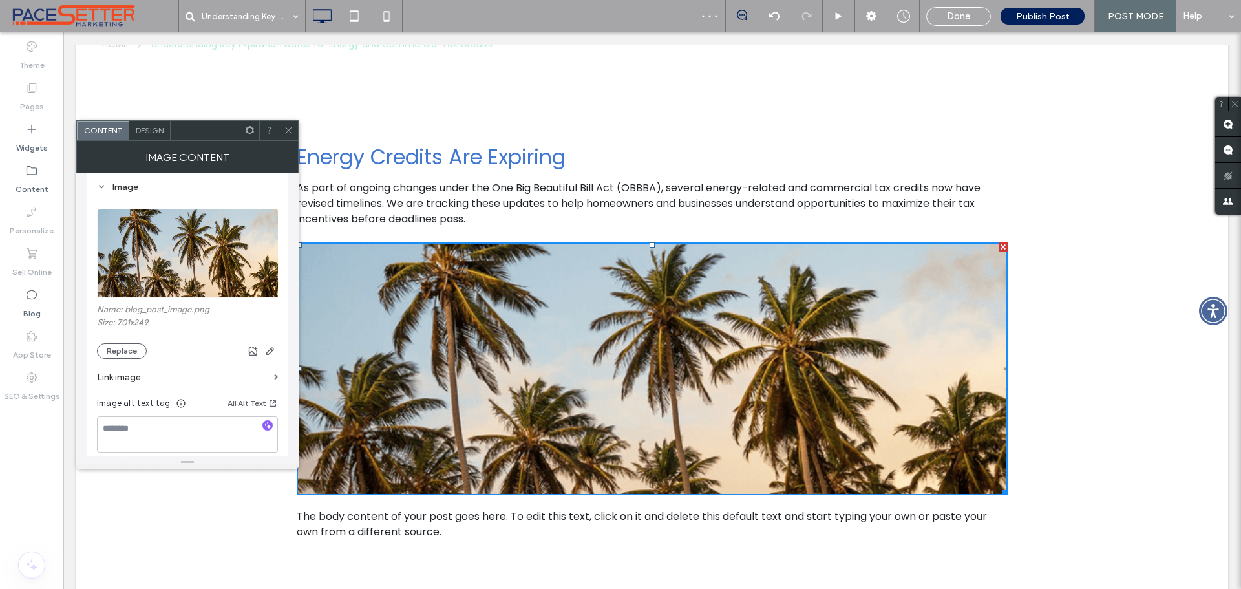
scroll to position [215, 0]
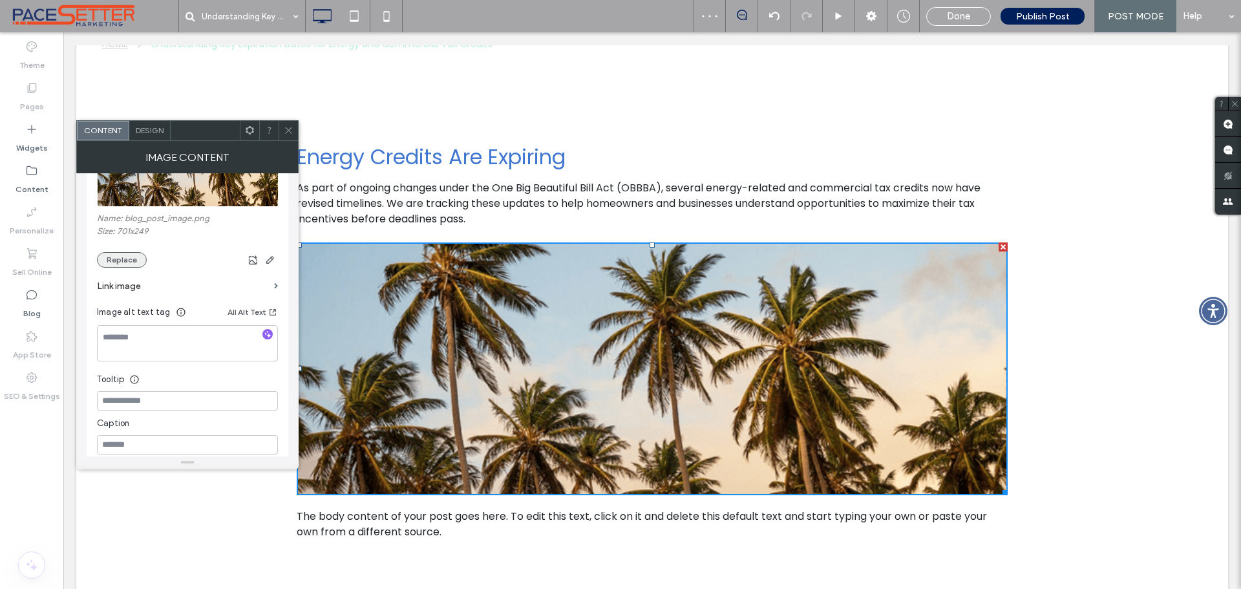
click at [134, 257] on button "Replace" at bounding box center [122, 260] width 50 height 16
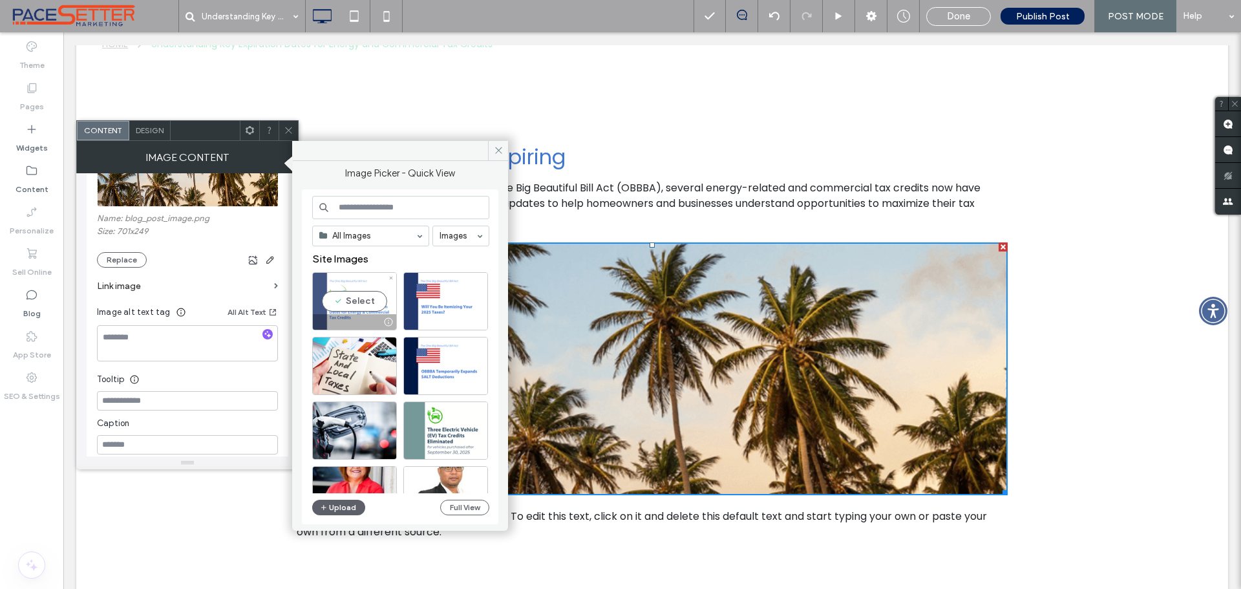
click at [341, 299] on div "Select" at bounding box center [354, 301] width 85 height 58
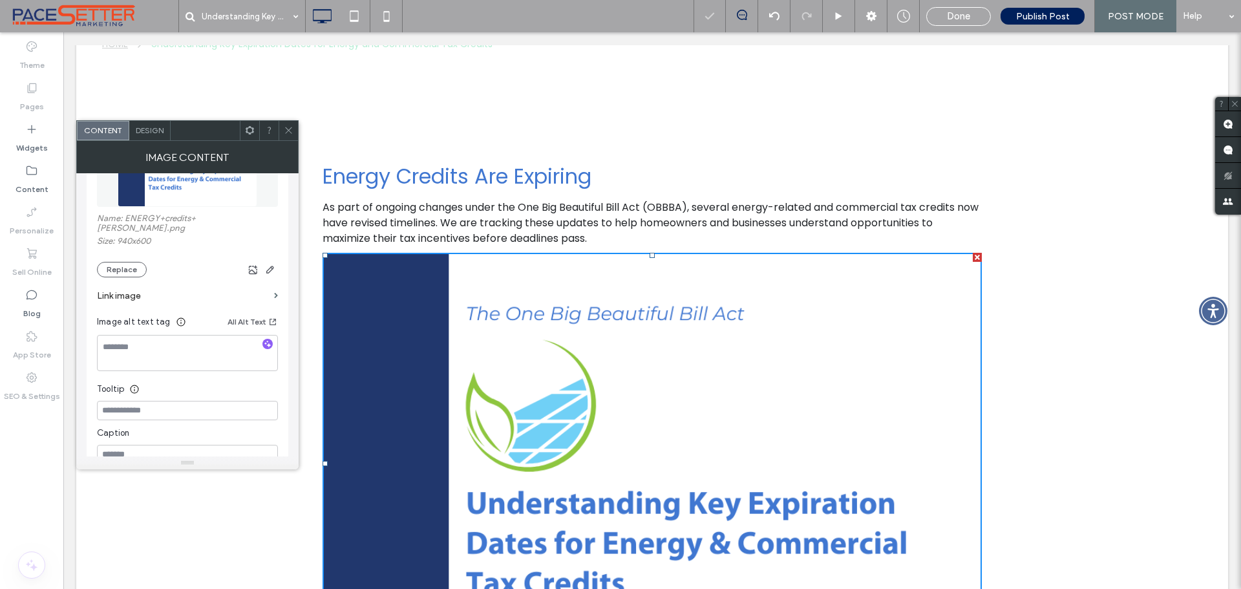
drag, startPoint x: 287, startPoint y: 127, endPoint x: 298, endPoint y: 131, distance: 11.5
click at [287, 127] on icon at bounding box center [289, 130] width 10 height 10
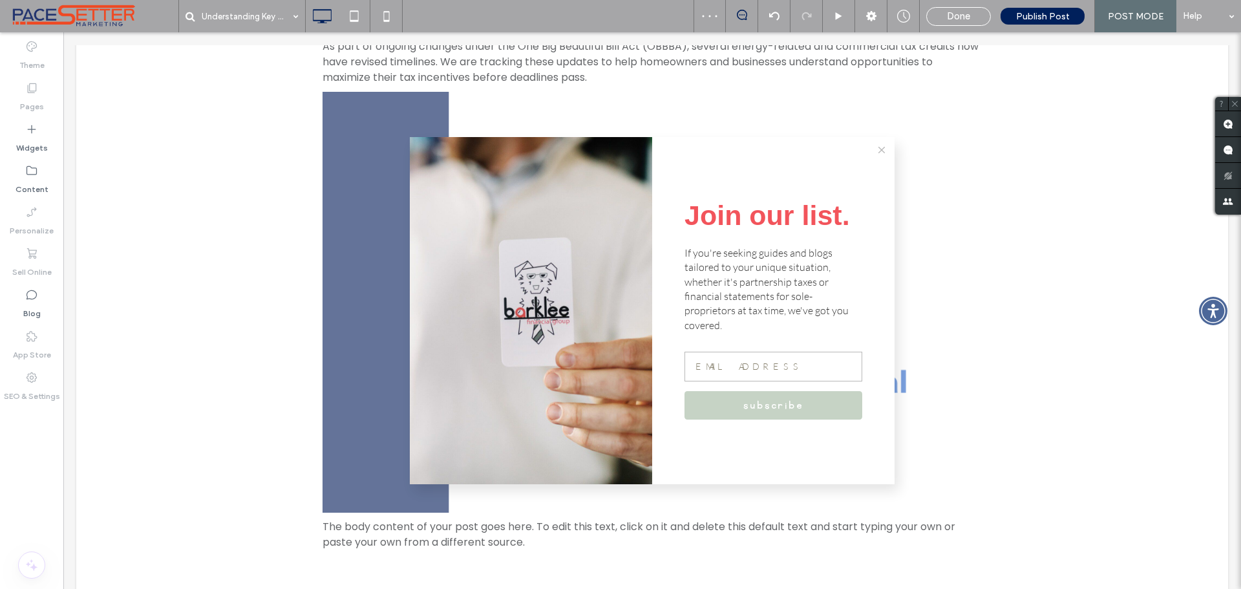
scroll to position [754, 0]
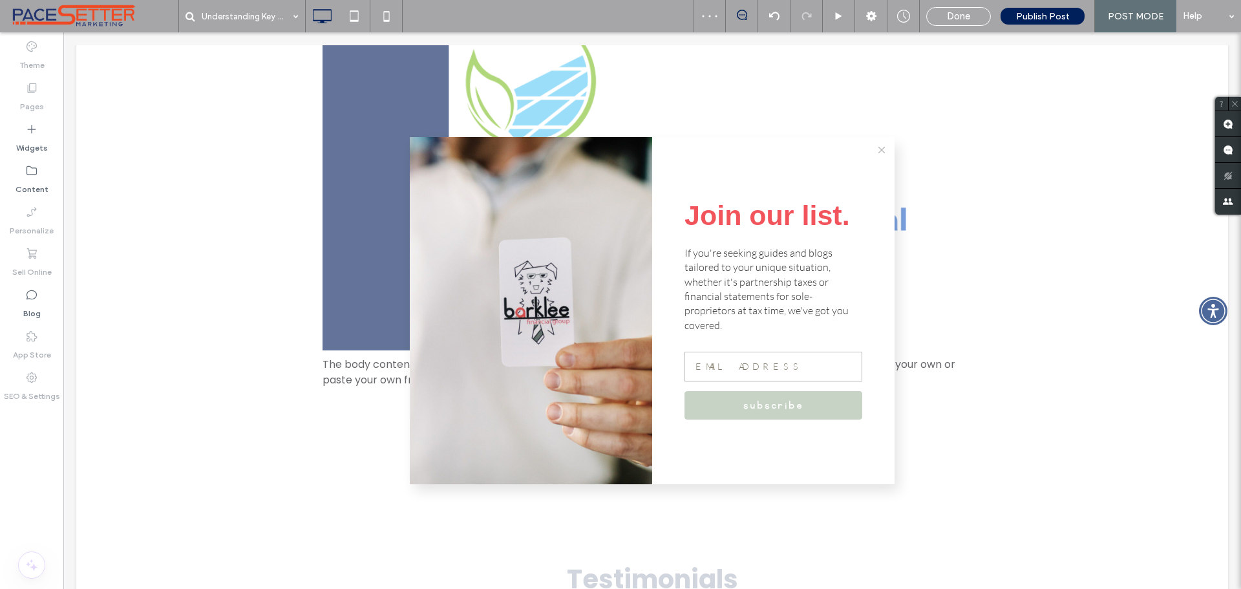
click at [878, 153] on icon at bounding box center [881, 150] width 6 height 6
click at [1123, 285] on div "Join our list. If you're seeking guides and blogs tailored to your unique situa…" at bounding box center [652, 310] width 1178 height 556
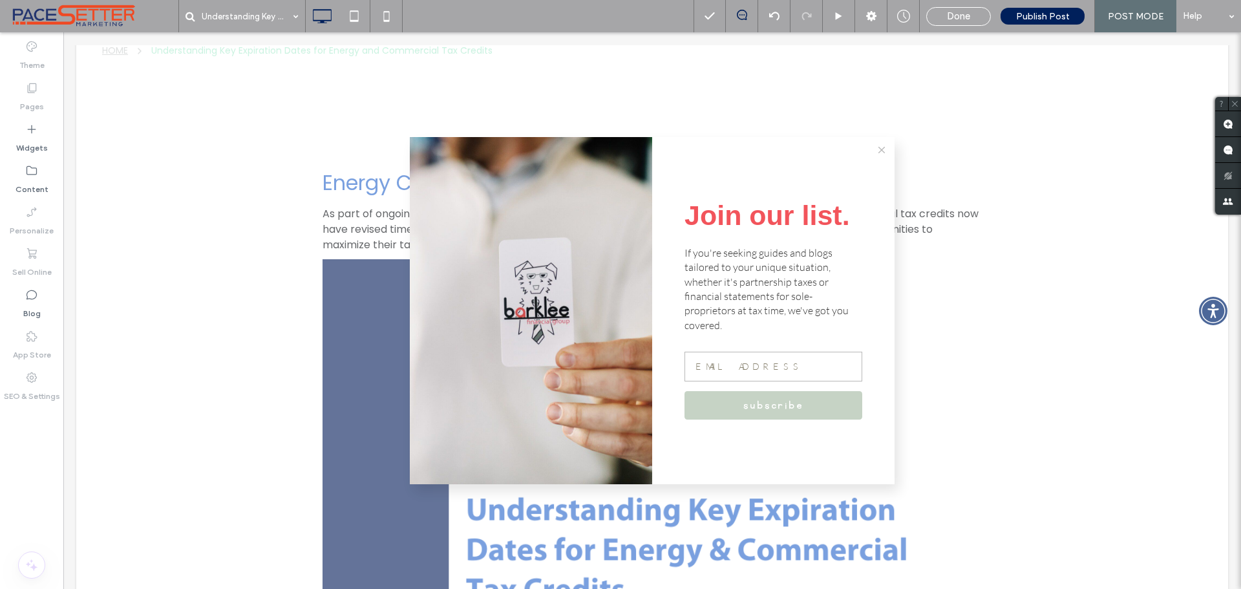
scroll to position [323, 0]
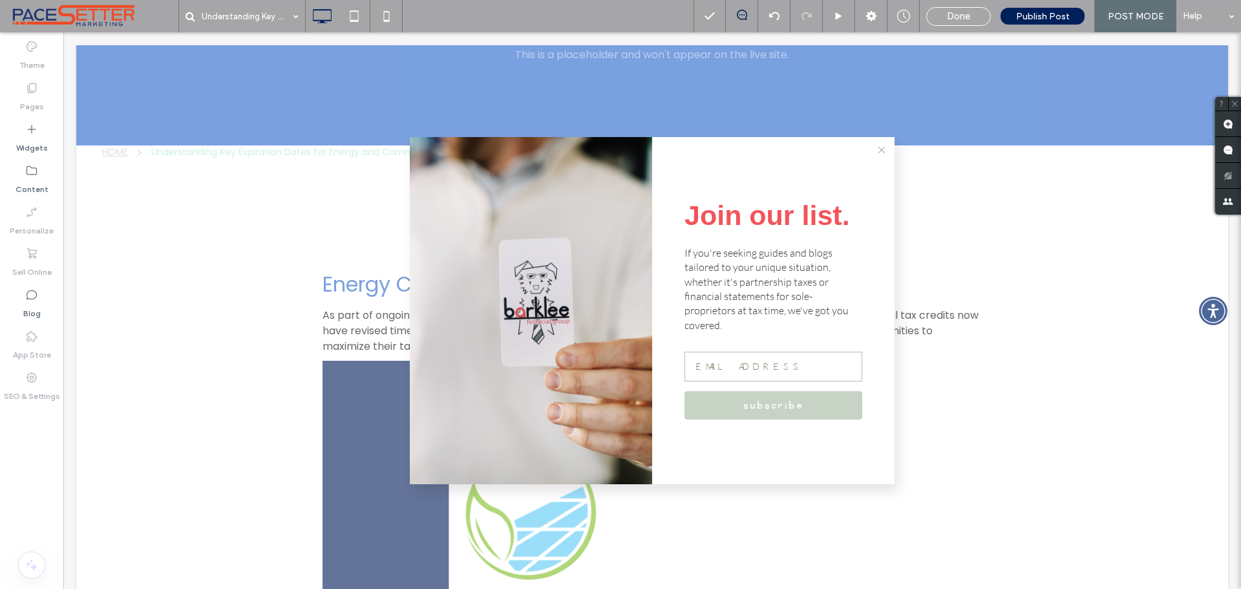
click at [878, 153] on icon at bounding box center [881, 150] width 6 height 6
drag, startPoint x: 266, startPoint y: 327, endPoint x: 403, endPoint y: 339, distance: 137.5
click at [267, 327] on div "Join our list. If you're seeking guides and blogs tailored to your unique situa…" at bounding box center [652, 310] width 1178 height 556
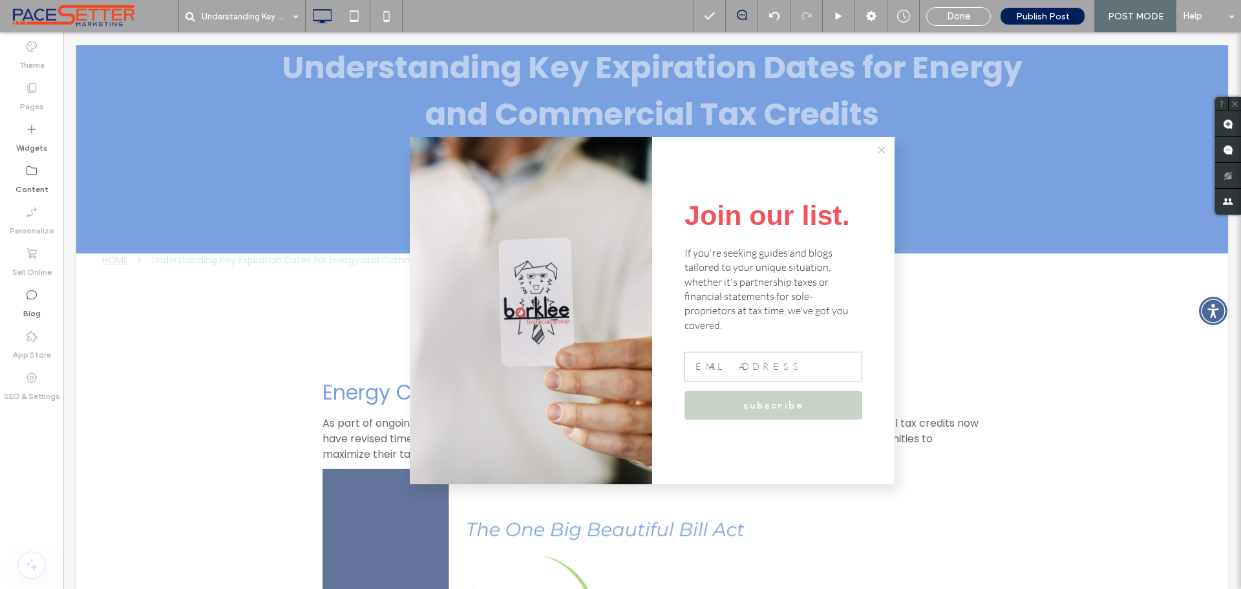
scroll to position [646, 0]
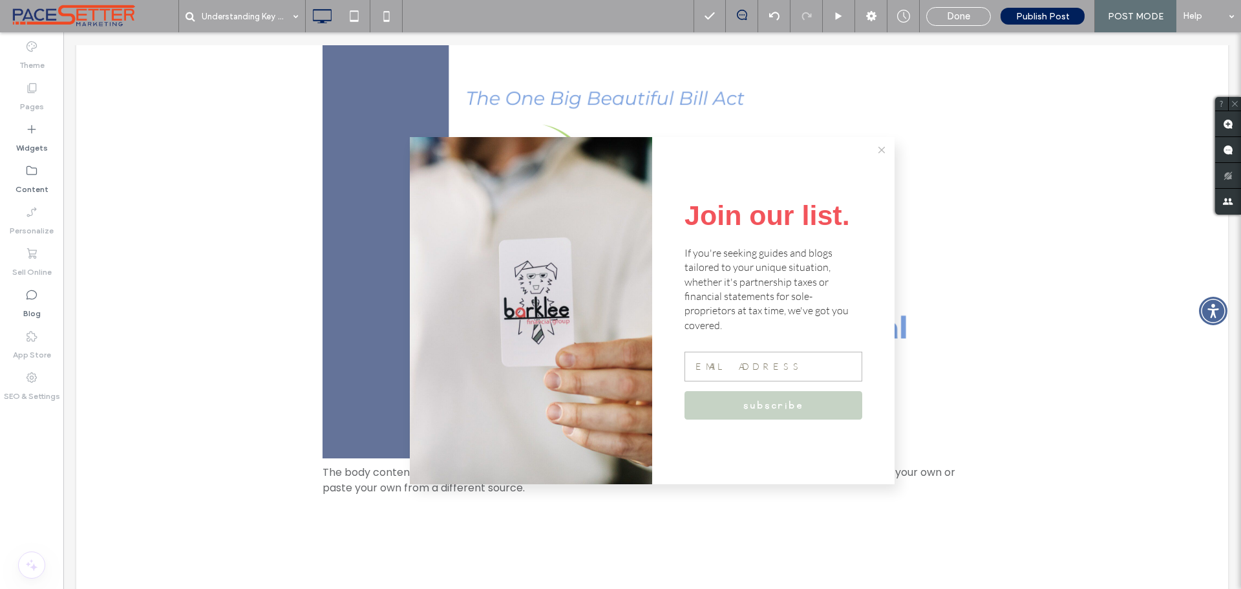
click at [346, 286] on div "Join our list. If you're seeking guides and blogs tailored to your unique situa…" at bounding box center [652, 310] width 1178 height 556
click at [355, 151] on div "Join our list. If you're seeking guides and blogs tailored to your unique situa…" at bounding box center [652, 310] width 1178 height 556
drag, startPoint x: 939, startPoint y: 17, endPoint x: 1044, endPoint y: 266, distance: 269.4
click at [940, 17] on div "Done" at bounding box center [958, 16] width 63 height 12
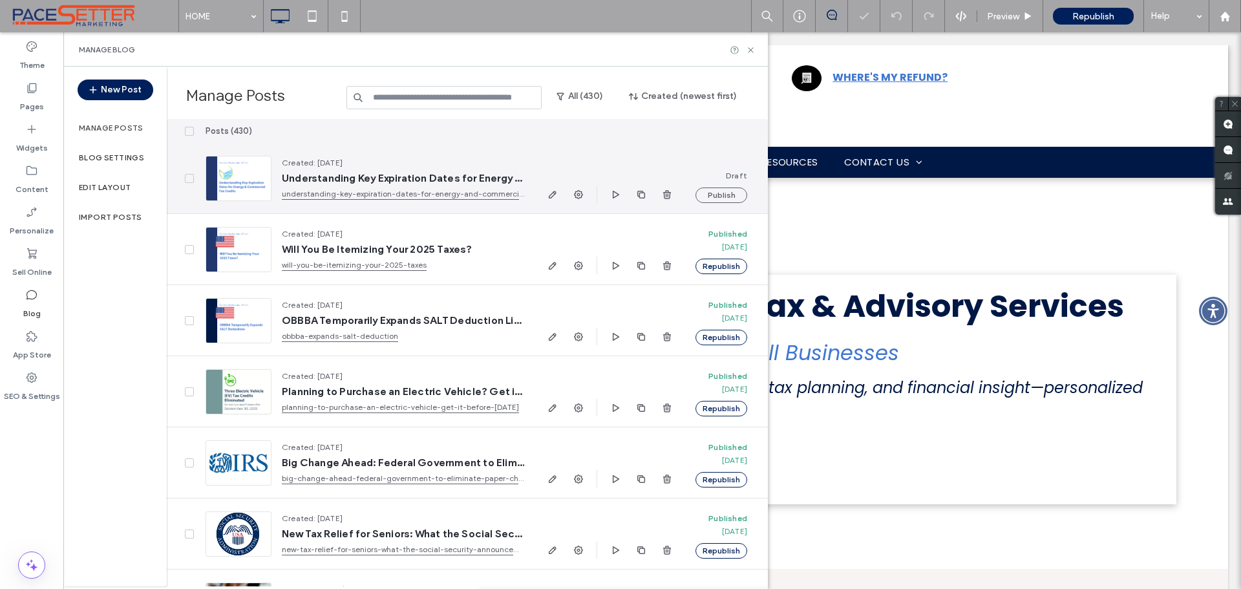
drag, startPoint x: 552, startPoint y: 198, endPoint x: 621, endPoint y: 198, distance: 69.2
click at [553, 198] on icon "button" at bounding box center [552, 194] width 10 height 10
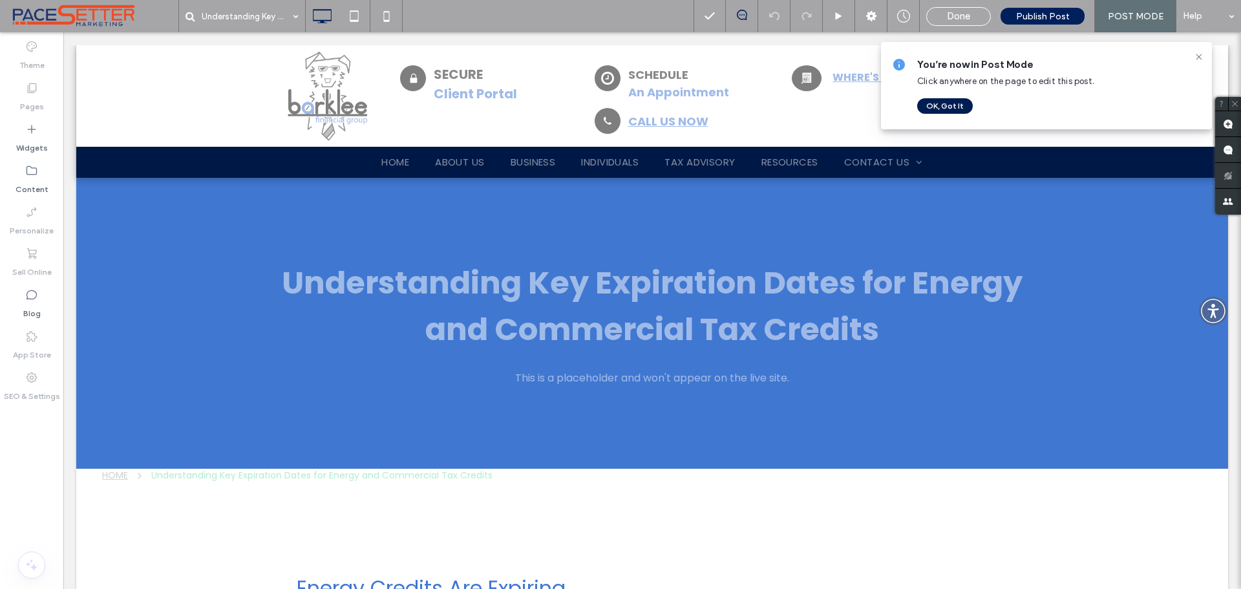
click at [950, 105] on button "OK, Got It" at bounding box center [945, 106] width 56 height 16
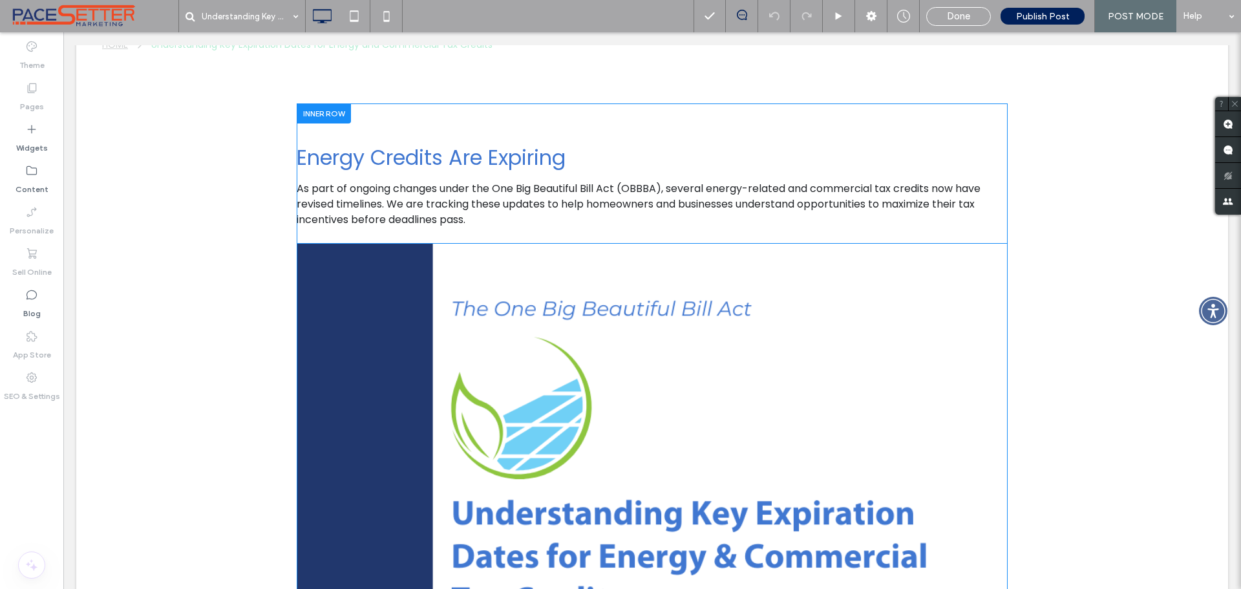
scroll to position [431, 0]
click at [781, 348] on img at bounding box center [652, 469] width 711 height 454
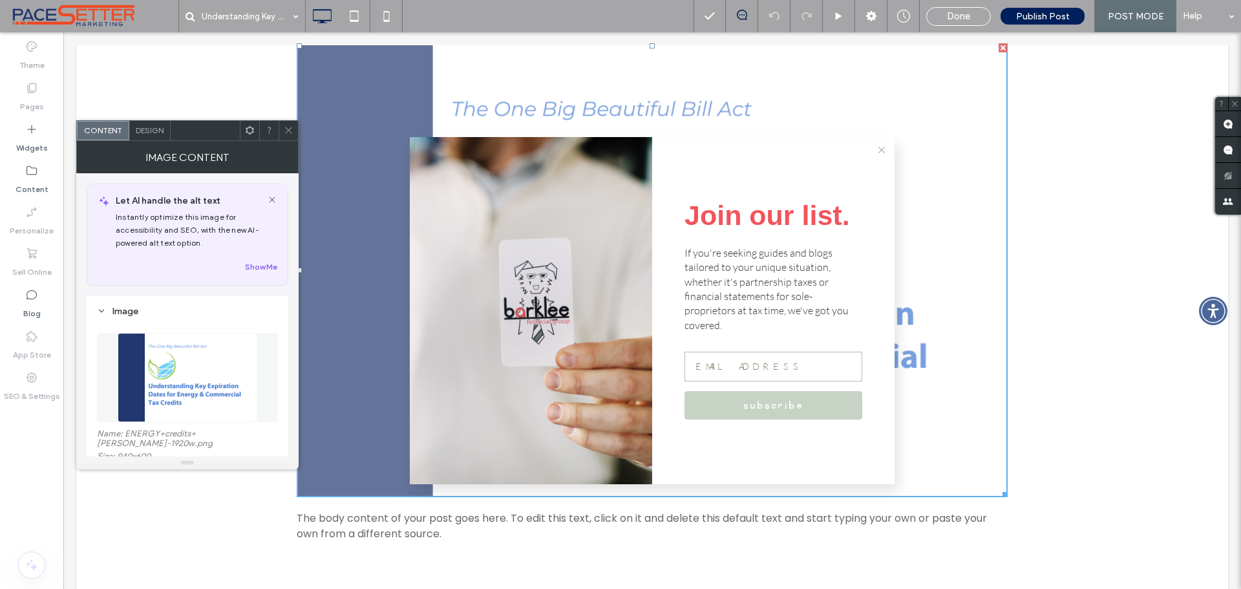
scroll to position [862, 0]
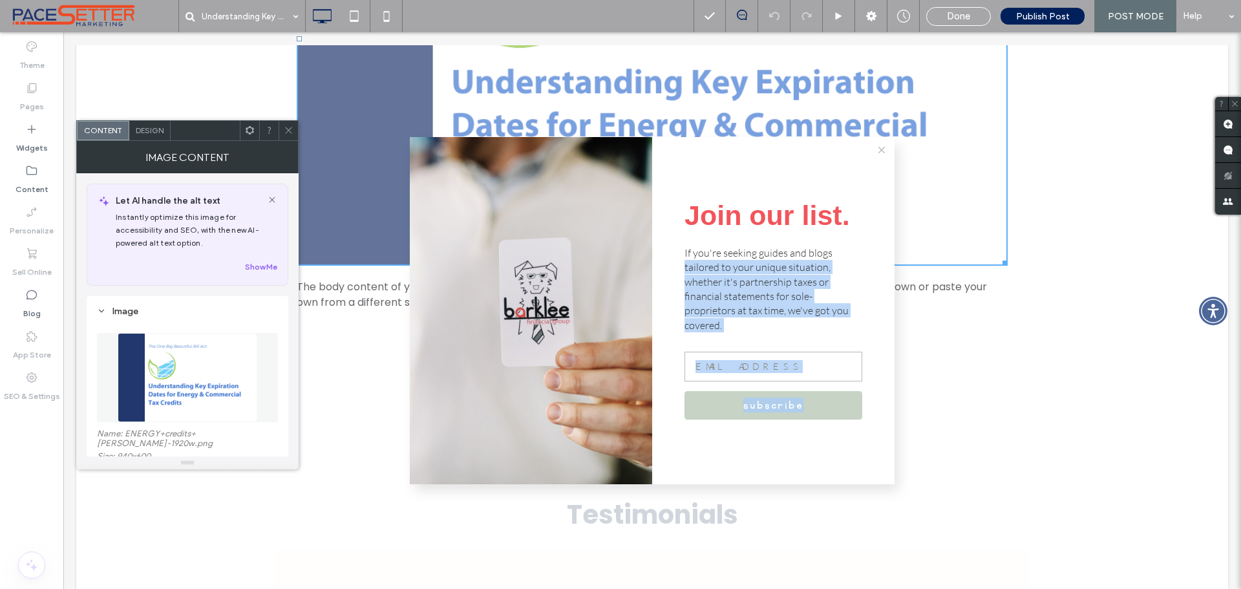
drag, startPoint x: 1000, startPoint y: 259, endPoint x: 884, endPoint y: 164, distance: 150.6
click at [884, 164] on div "Join our list. If you're seeking guides and blogs tailored to your unique situa…" at bounding box center [652, 310] width 1178 height 556
click at [878, 153] on icon at bounding box center [881, 150] width 6 height 6
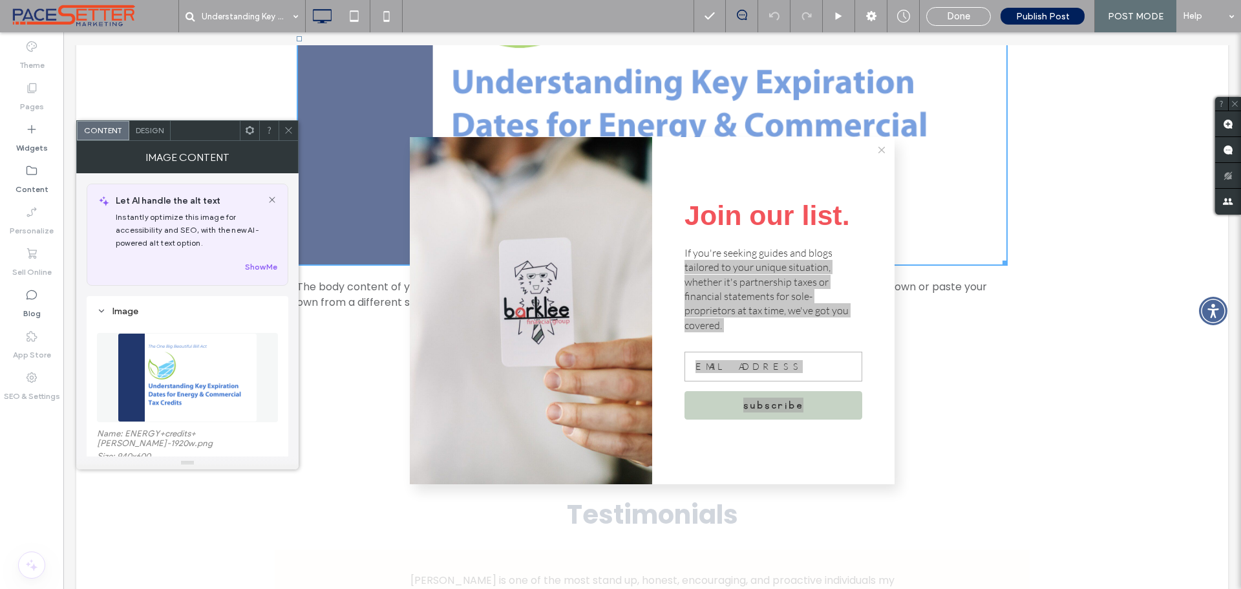
drag, startPoint x: 289, startPoint y: 122, endPoint x: 235, endPoint y: 90, distance: 62.3
click at [289, 122] on span at bounding box center [289, 130] width 10 height 19
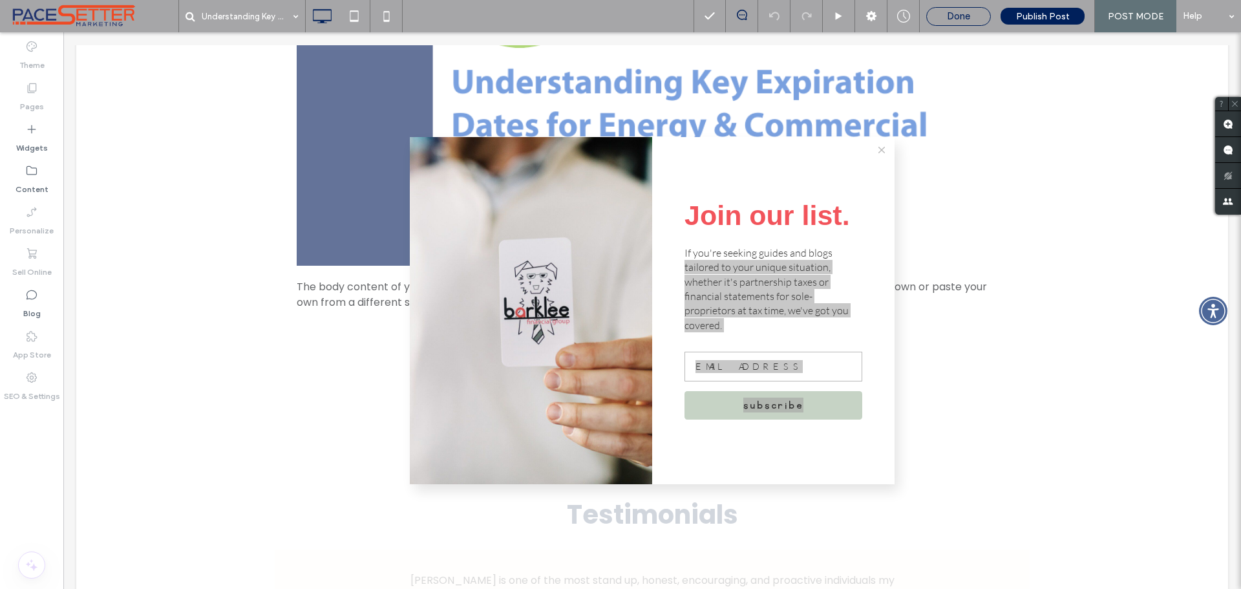
drag, startPoint x: 969, startPoint y: 19, endPoint x: 958, endPoint y: 136, distance: 118.2
click at [968, 19] on span "Done" at bounding box center [958, 16] width 23 height 12
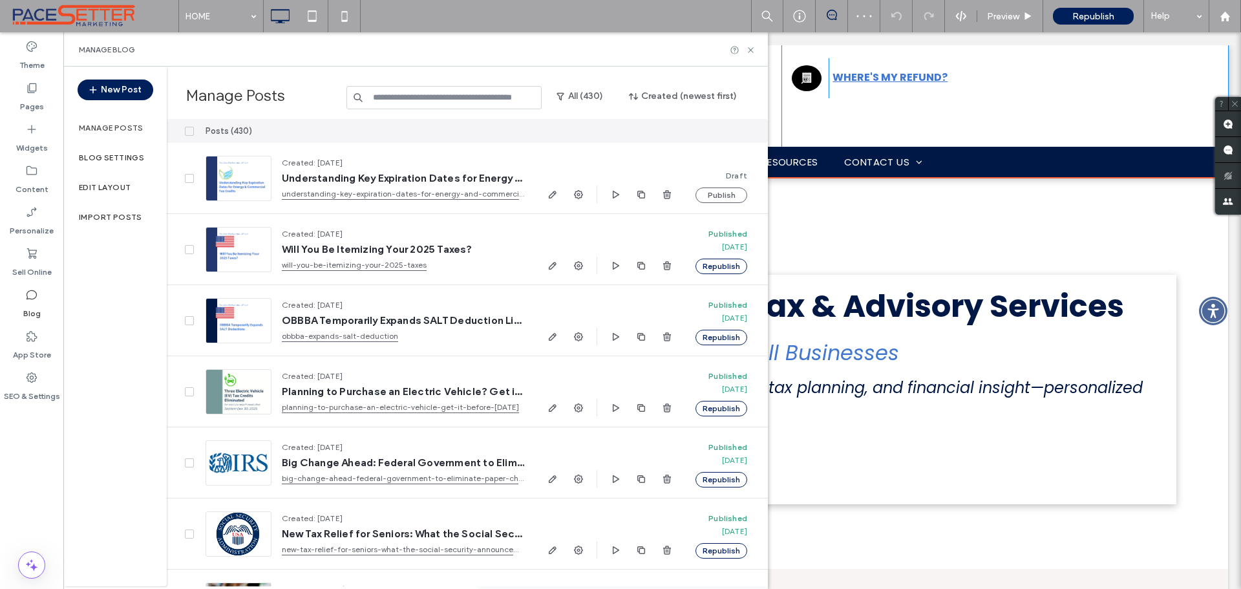
click at [1112, 109] on div "Click To Paste Click To Paste SECURE Client Portal Click To Paste Click To Past…" at bounding box center [652, 95] width 1152 height 101
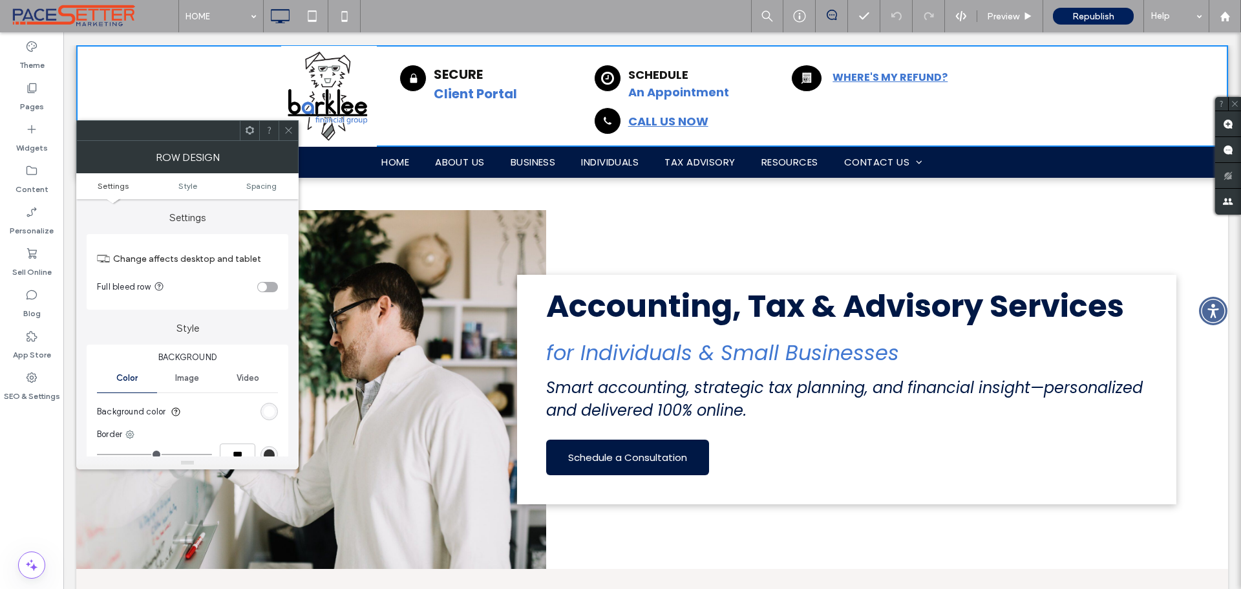
click at [291, 127] on icon at bounding box center [289, 130] width 10 height 10
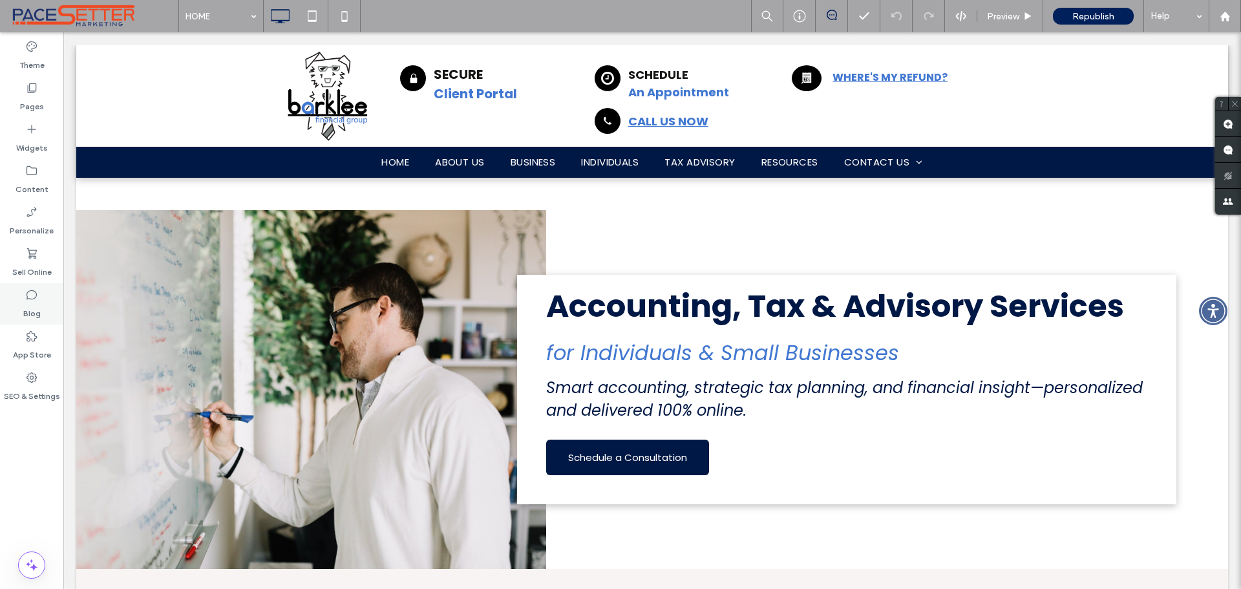
click at [28, 308] on label "Blog" at bounding box center [31, 310] width 17 height 18
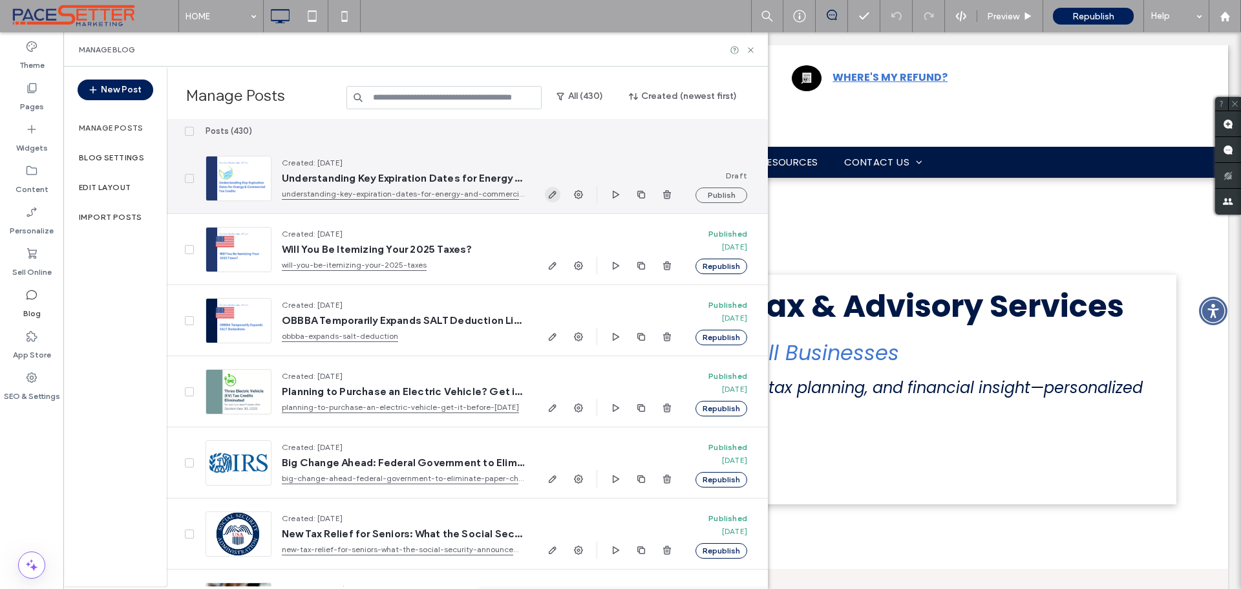
click at [554, 193] on use "button" at bounding box center [553, 195] width 8 height 8
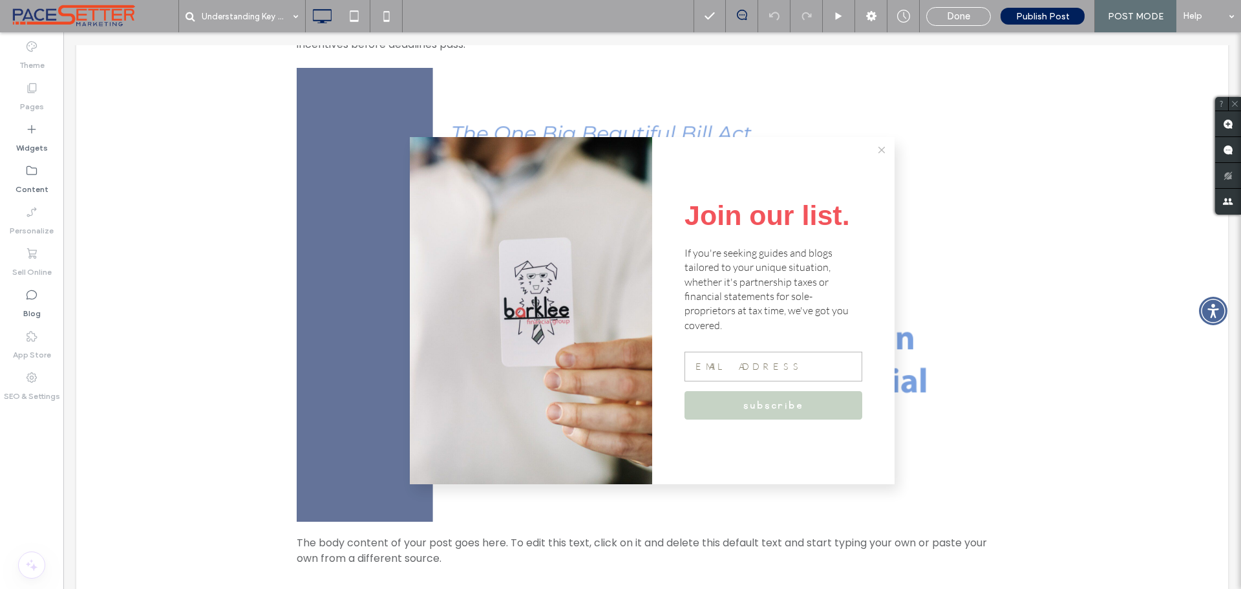
scroll to position [646, 0]
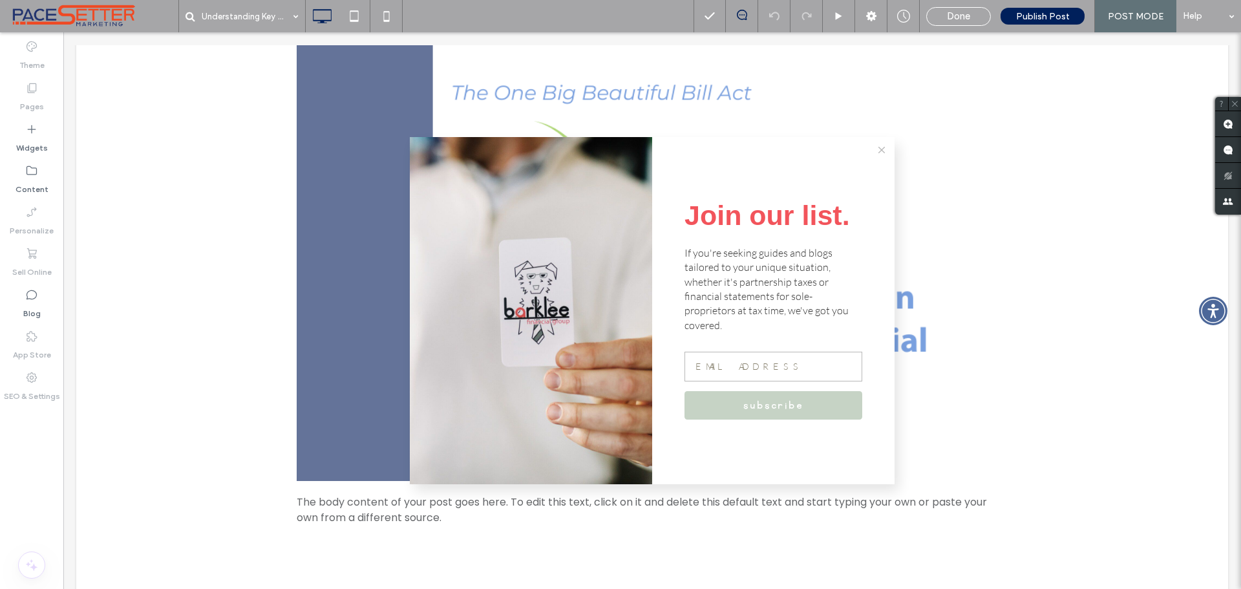
click at [878, 148] on button at bounding box center [882, 150] width 26 height 26
drag, startPoint x: 943, startPoint y: 21, endPoint x: 978, endPoint y: 19, distance: 35.0
click at [944, 21] on div "Done" at bounding box center [958, 16] width 63 height 12
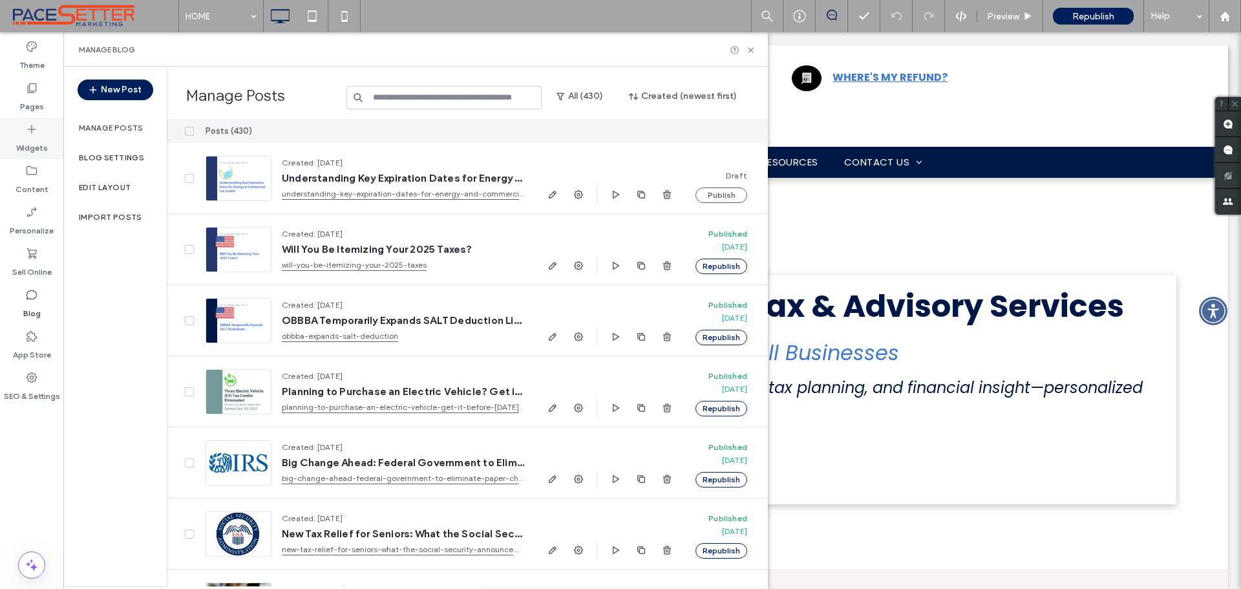
click at [22, 139] on label "Widgets" at bounding box center [32, 145] width 32 height 18
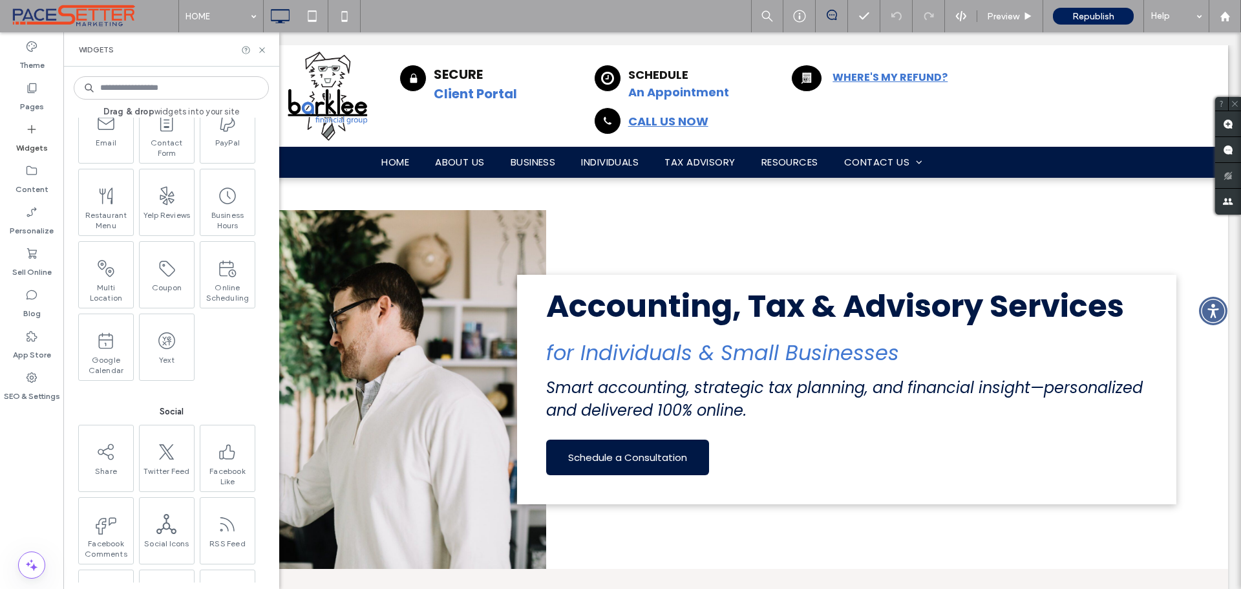
scroll to position [1808, 0]
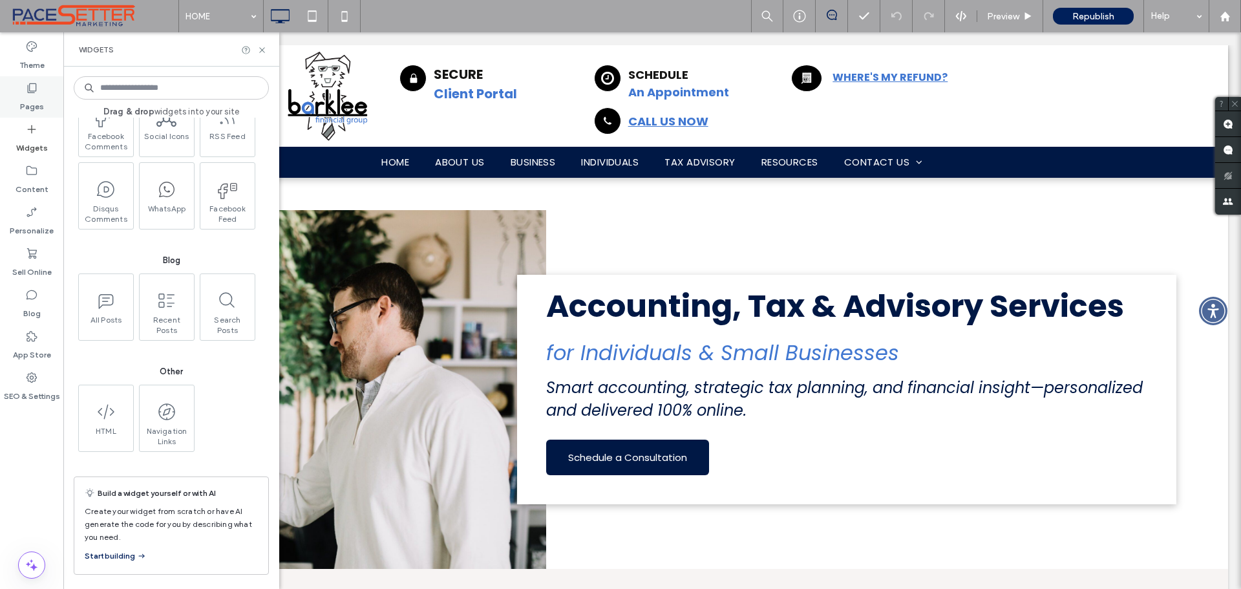
click at [36, 89] on icon at bounding box center [31, 87] width 13 height 13
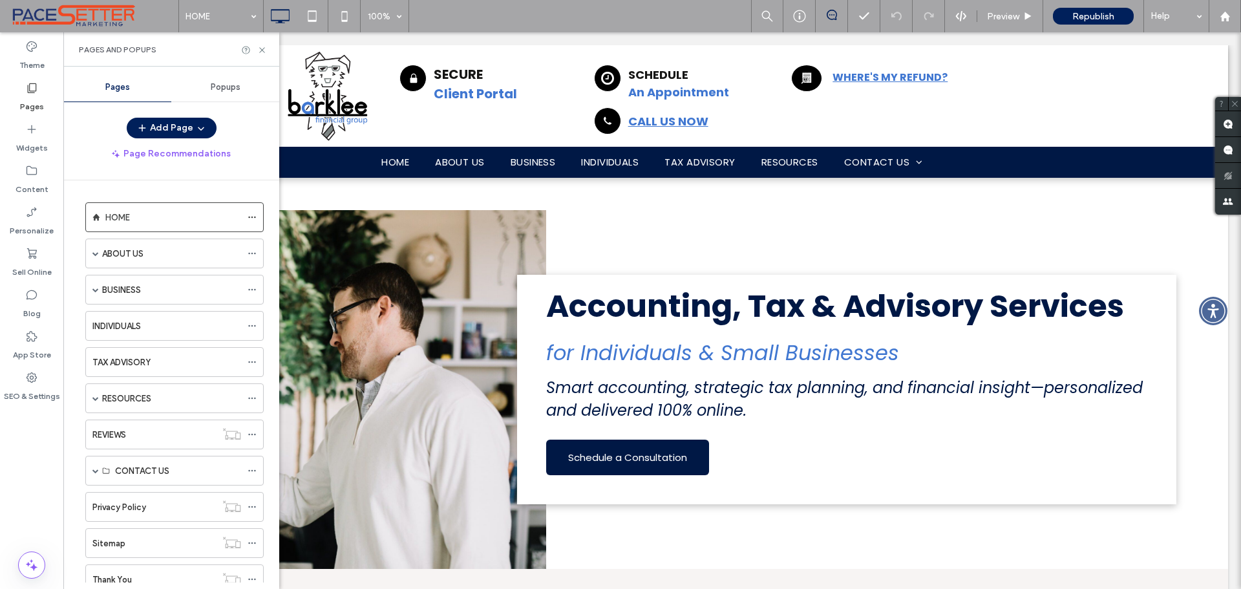
click at [219, 89] on span "Popups" at bounding box center [226, 87] width 30 height 10
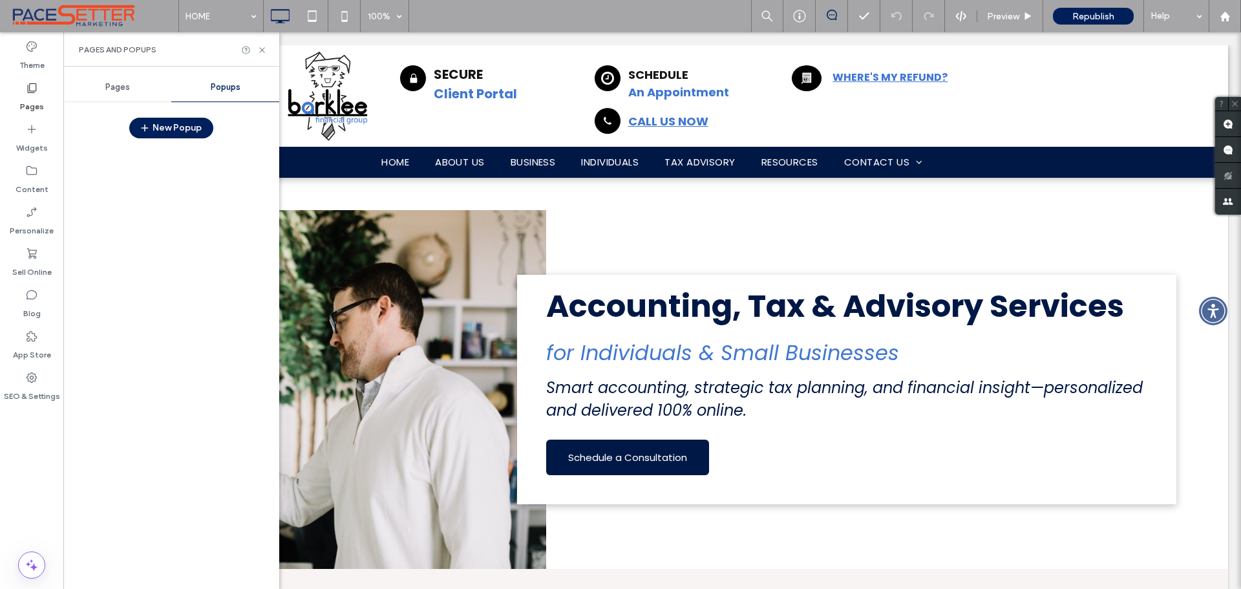
click at [213, 168] on div at bounding box center [171, 364] width 196 height 438
click at [126, 92] on span "Pages" at bounding box center [117, 87] width 25 height 10
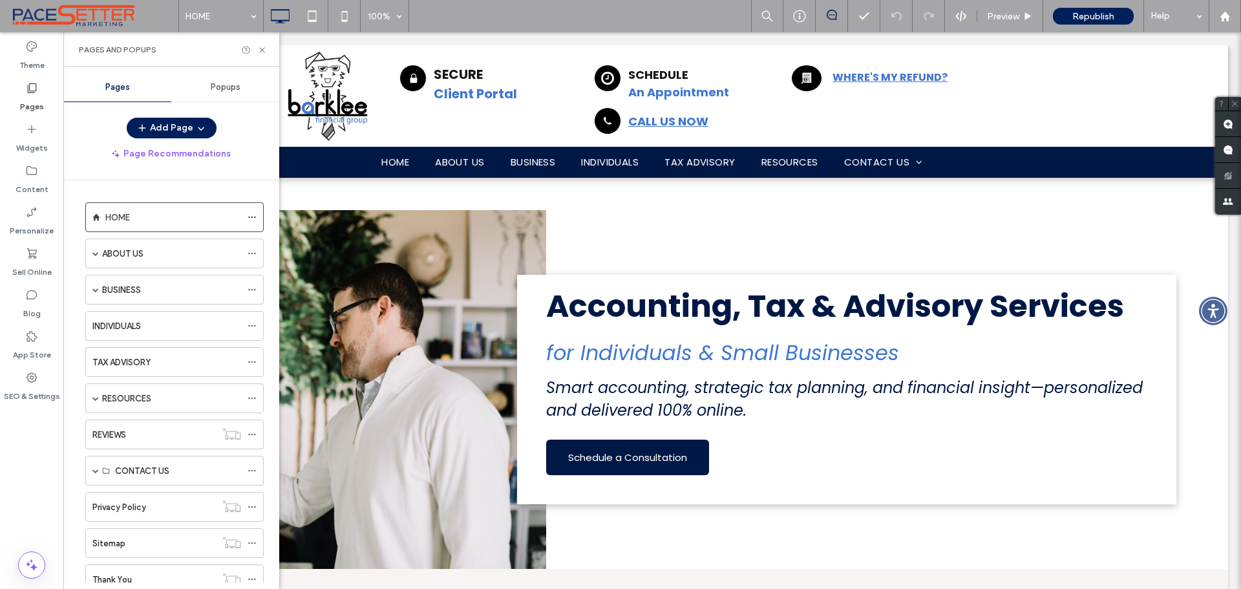
drag, startPoint x: 91, startPoint y: 50, endPoint x: 112, endPoint y: 53, distance: 20.8
click at [109, 53] on span "Pages and Popups" at bounding box center [118, 50] width 78 height 10
click at [94, 474] on span at bounding box center [95, 470] width 6 height 28
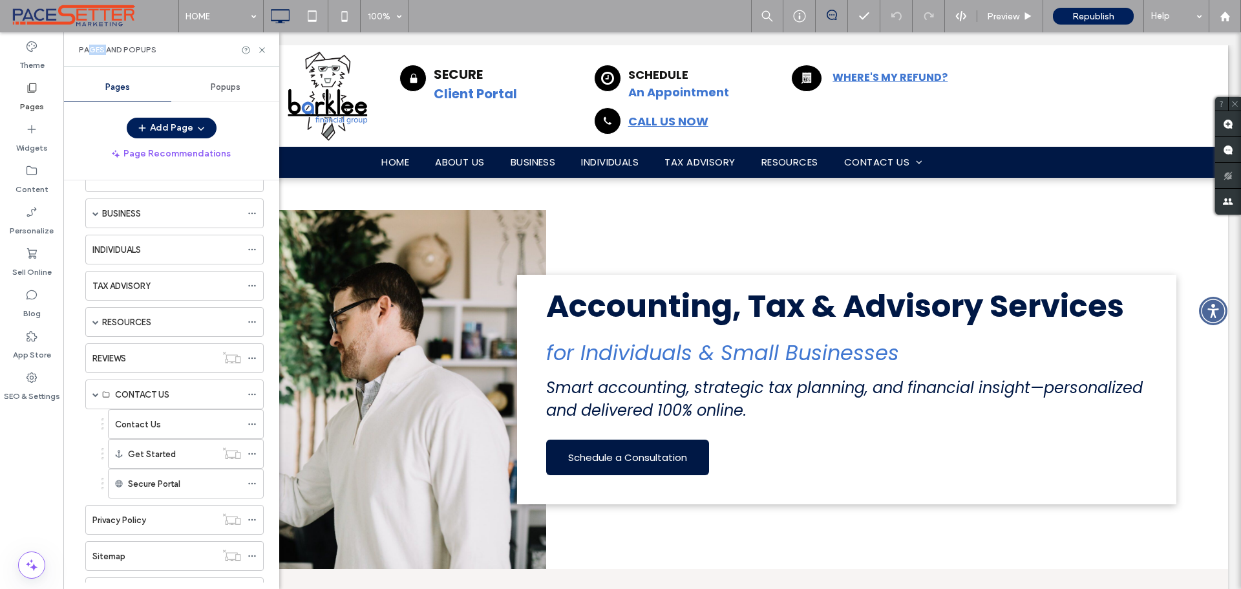
scroll to position [108, 0]
click at [203, 418] on div "Get Started" at bounding box center [172, 423] width 88 height 14
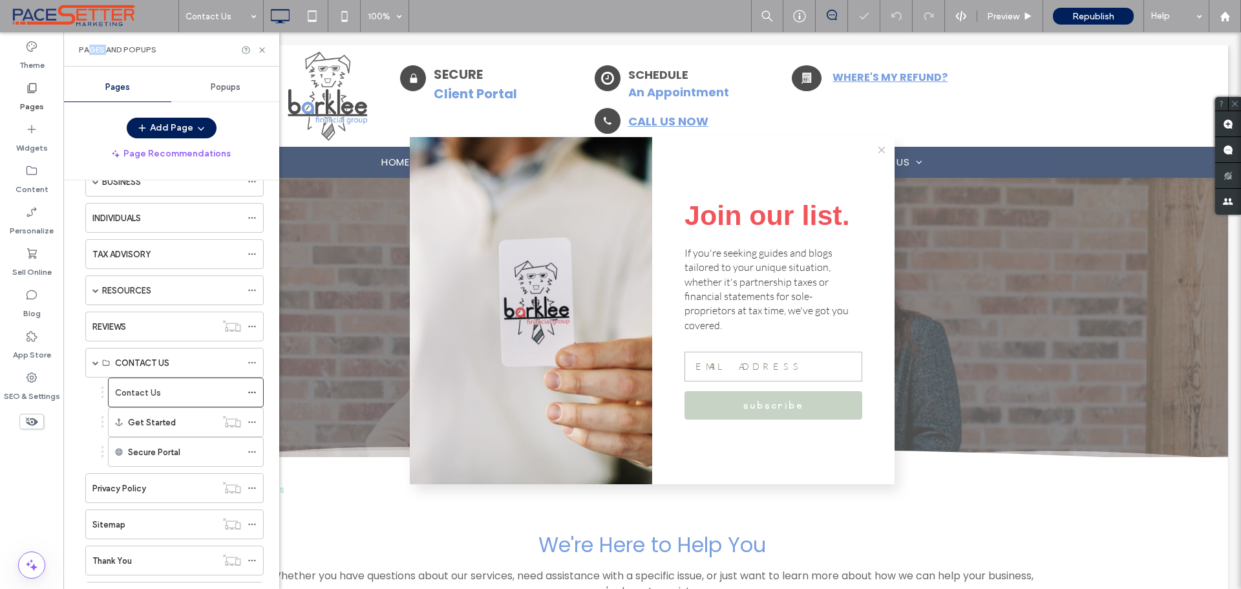
scroll to position [687, 0]
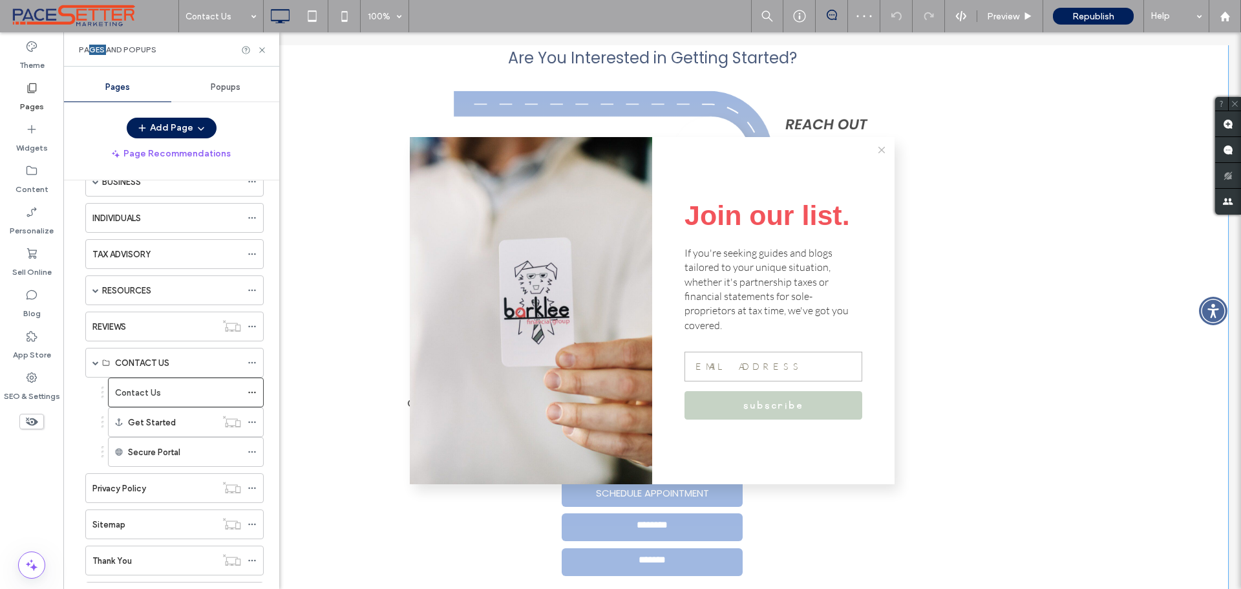
drag, startPoint x: 878, startPoint y: 157, endPoint x: 744, endPoint y: 187, distance: 137.2
click at [878, 153] on icon at bounding box center [881, 150] width 6 height 6
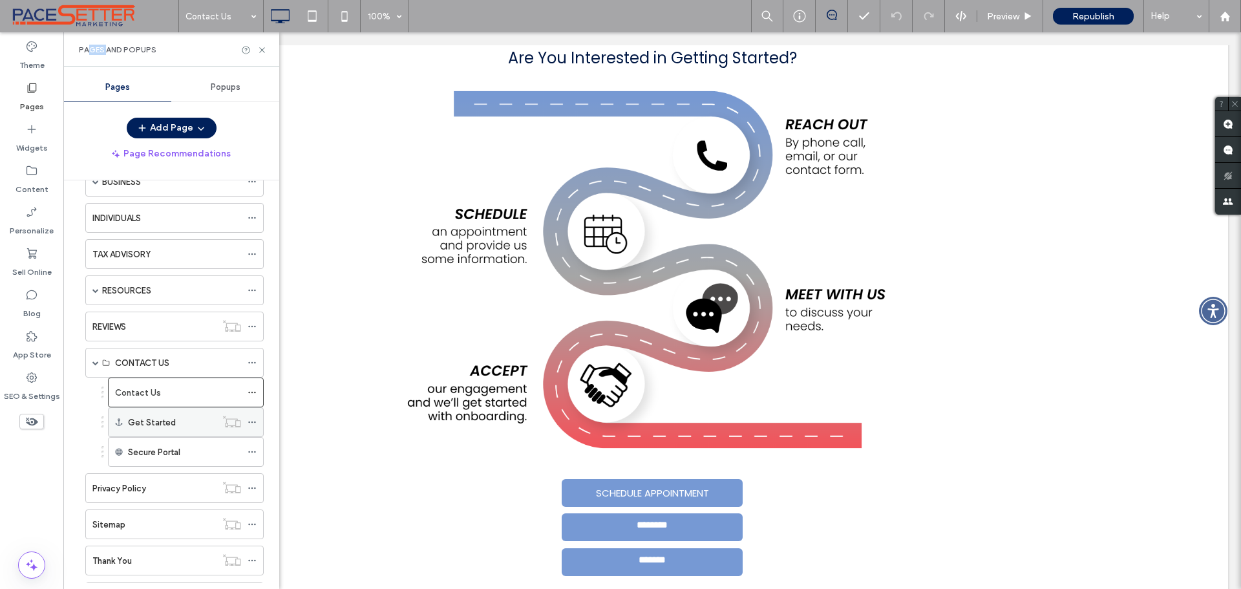
click at [253, 421] on icon at bounding box center [252, 422] width 9 height 9
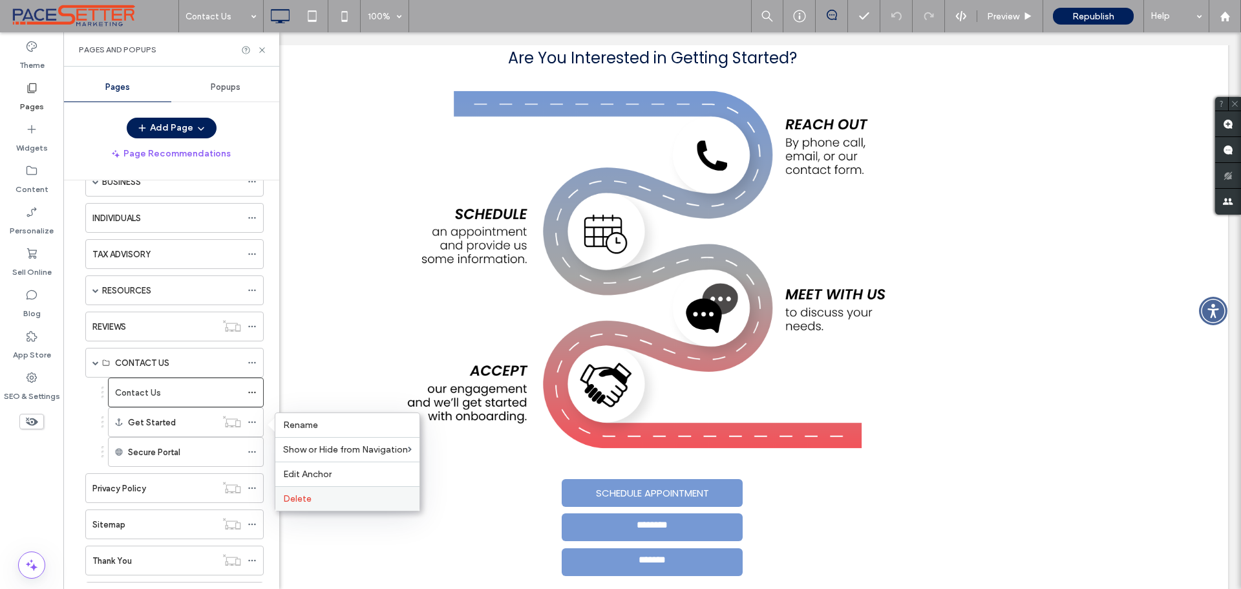
click at [308, 498] on span "Delete" at bounding box center [297, 498] width 28 height 11
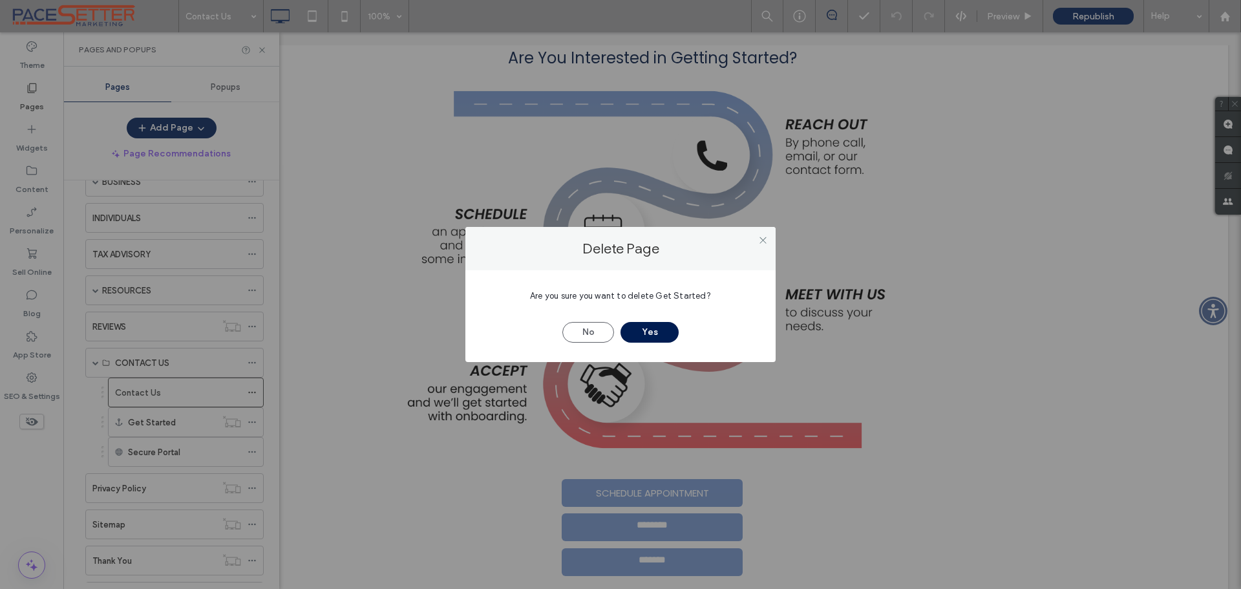
click at [653, 324] on button "Yes" at bounding box center [649, 332] width 58 height 21
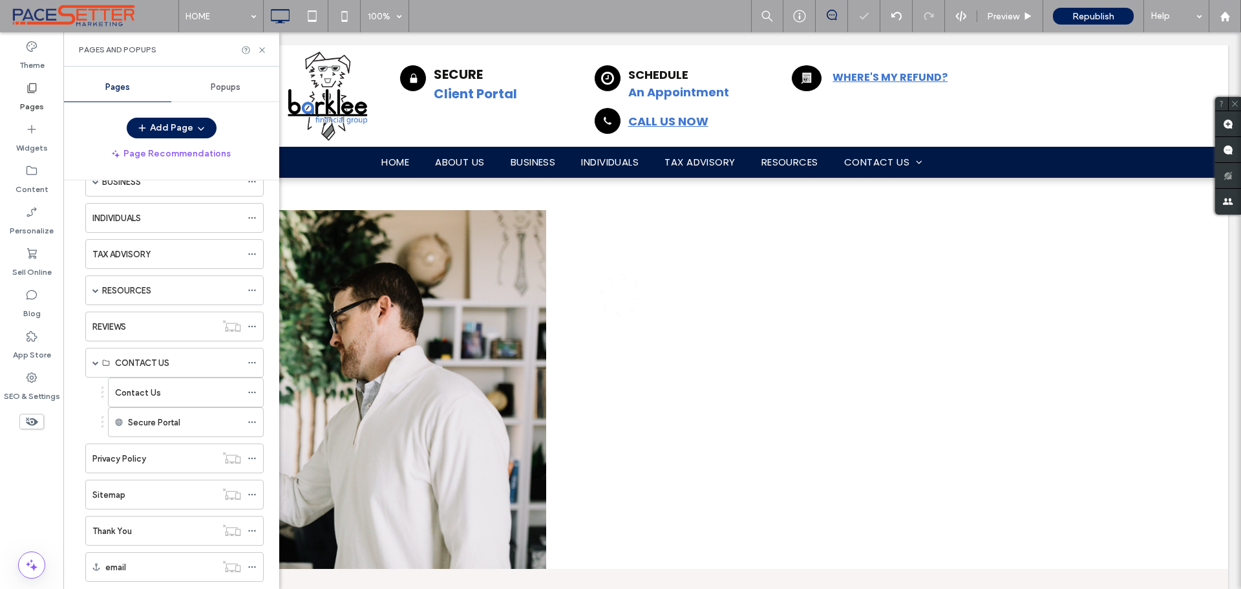
scroll to position [0, 0]
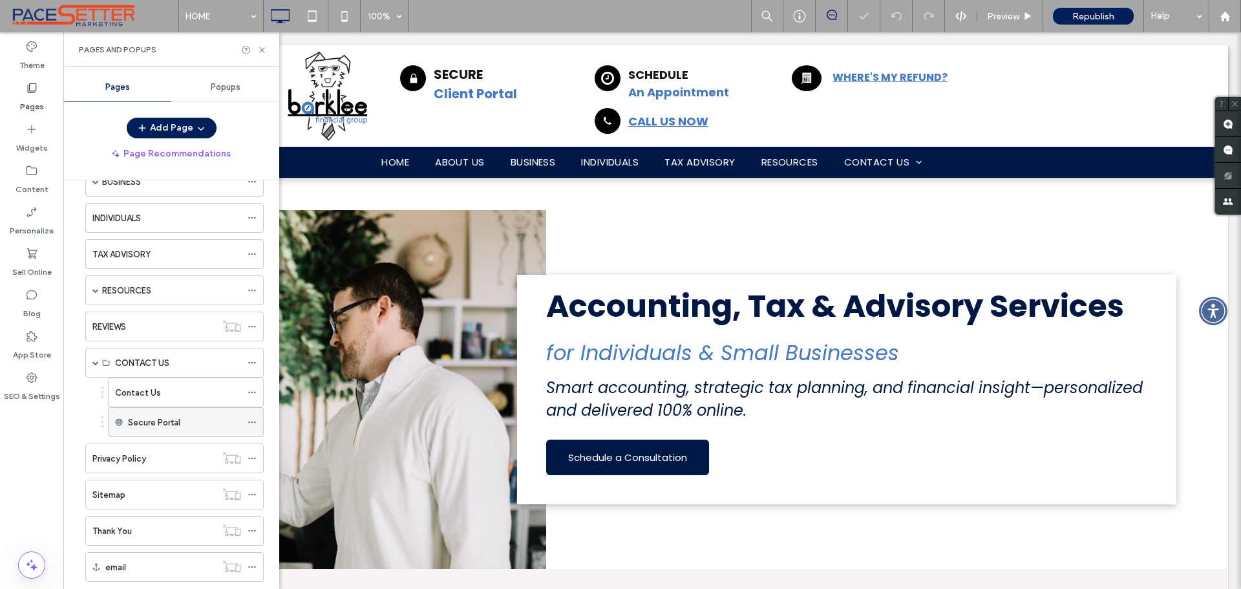
click at [212, 423] on div "Secure Portal" at bounding box center [184, 423] width 113 height 14
click at [176, 392] on div "Contact Us" at bounding box center [178, 393] width 126 height 14
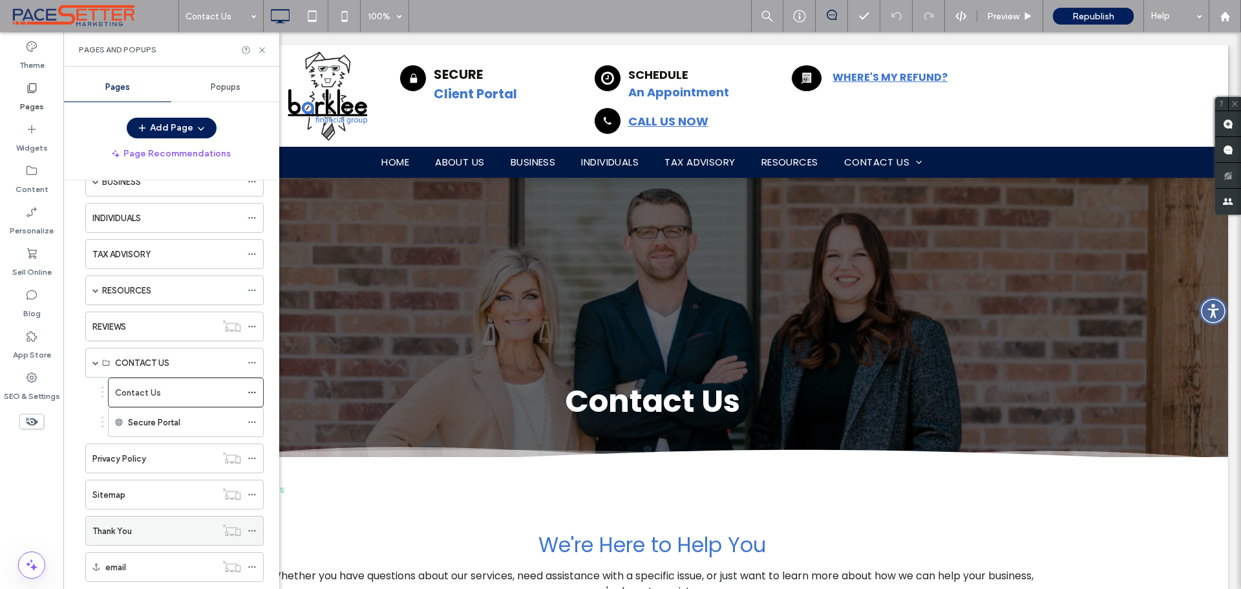
click at [173, 527] on div "Thank You" at bounding box center [153, 531] width 123 height 14
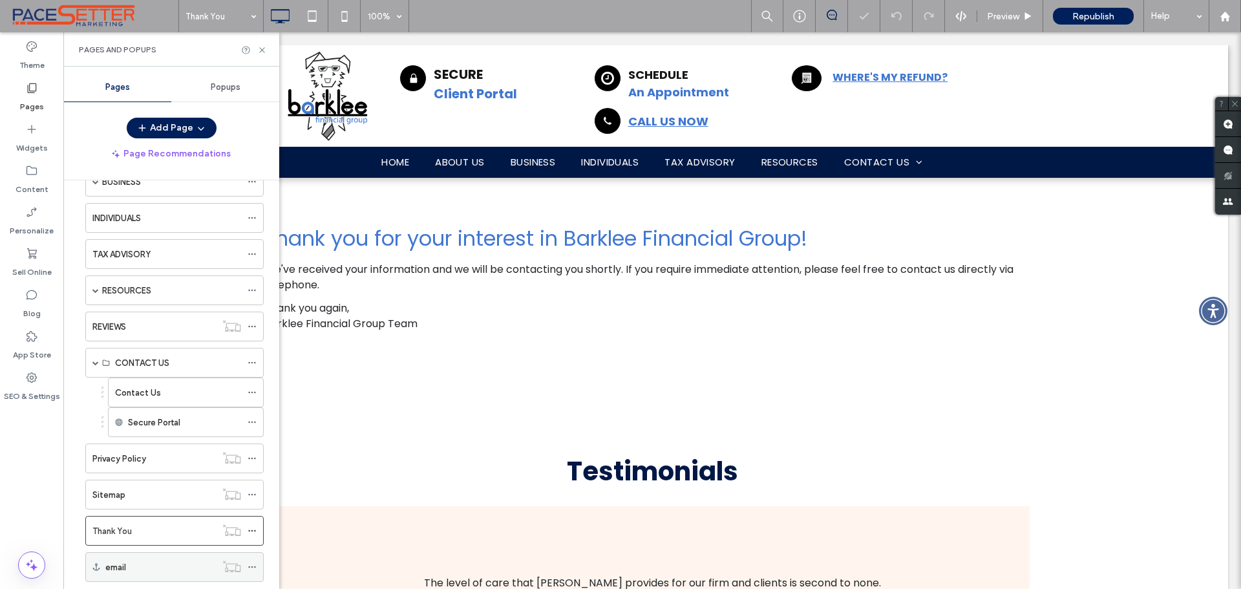
click at [182, 571] on div "email" at bounding box center [160, 567] width 111 height 14
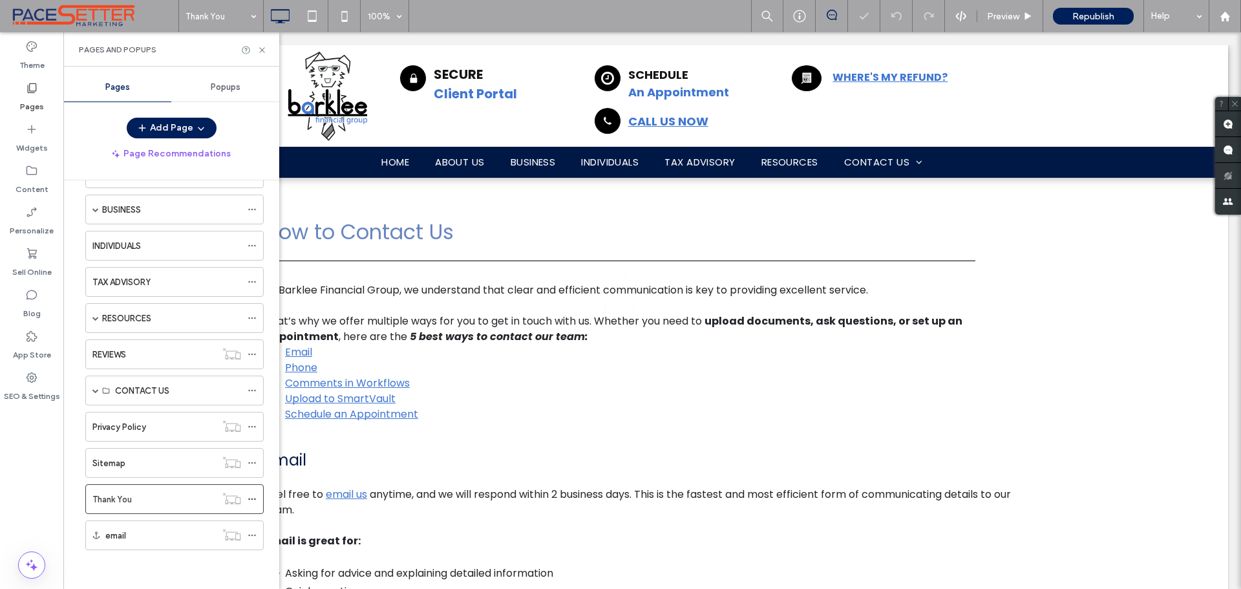
scroll to position [402, 0]
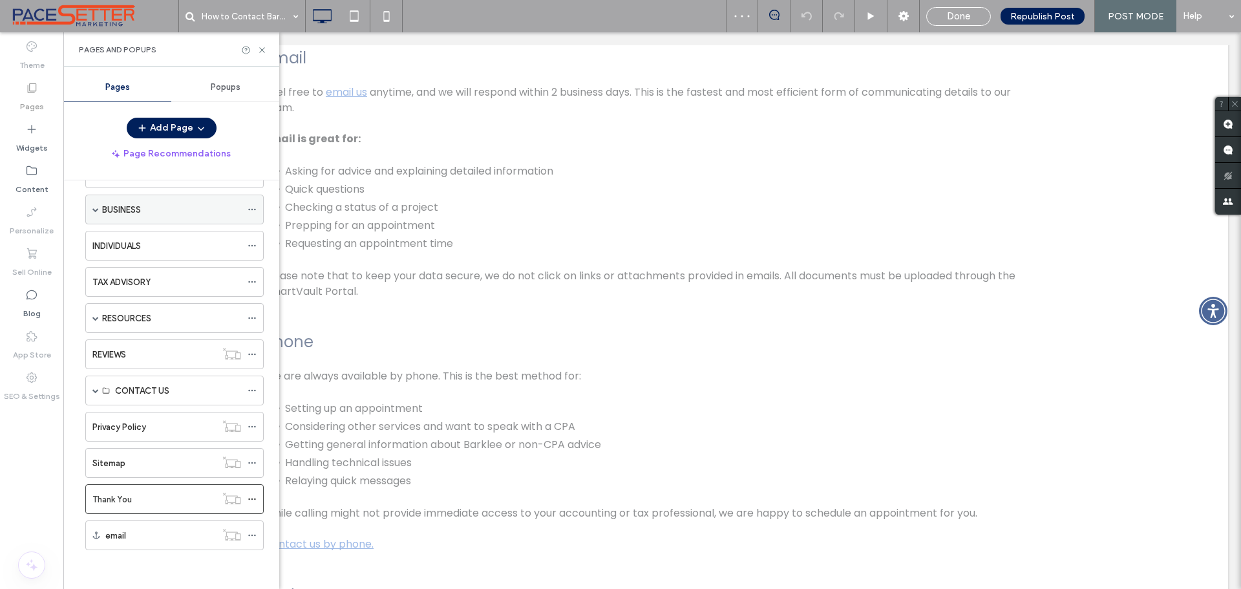
click at [176, 203] on div "BUSINESS" at bounding box center [171, 210] width 139 height 14
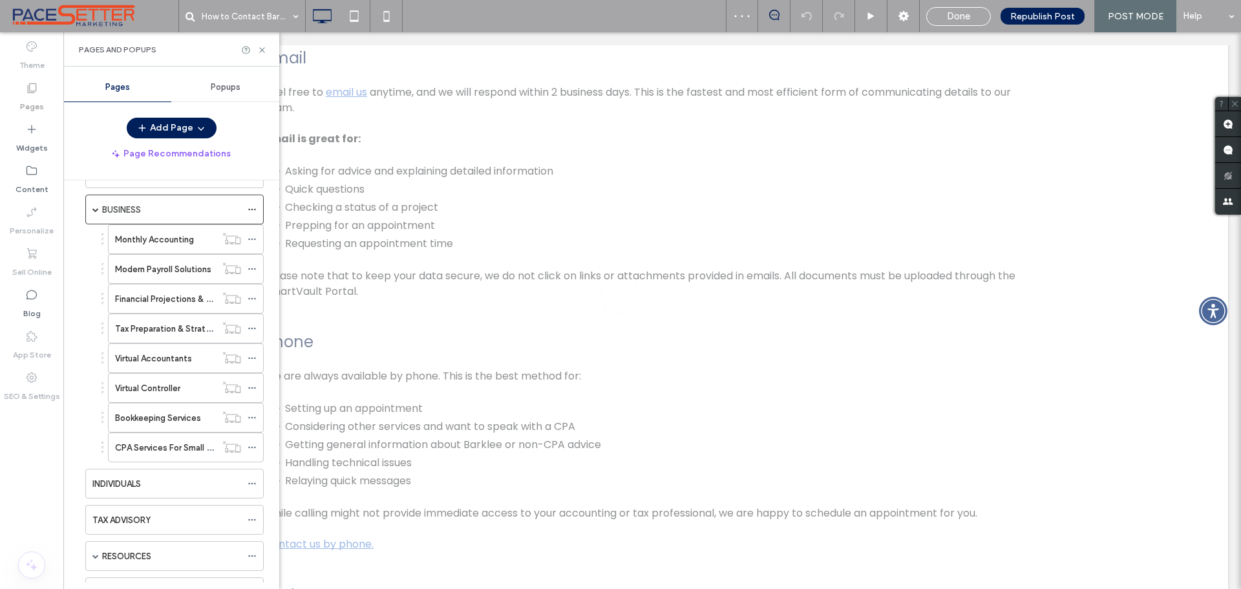
scroll to position [108, 0]
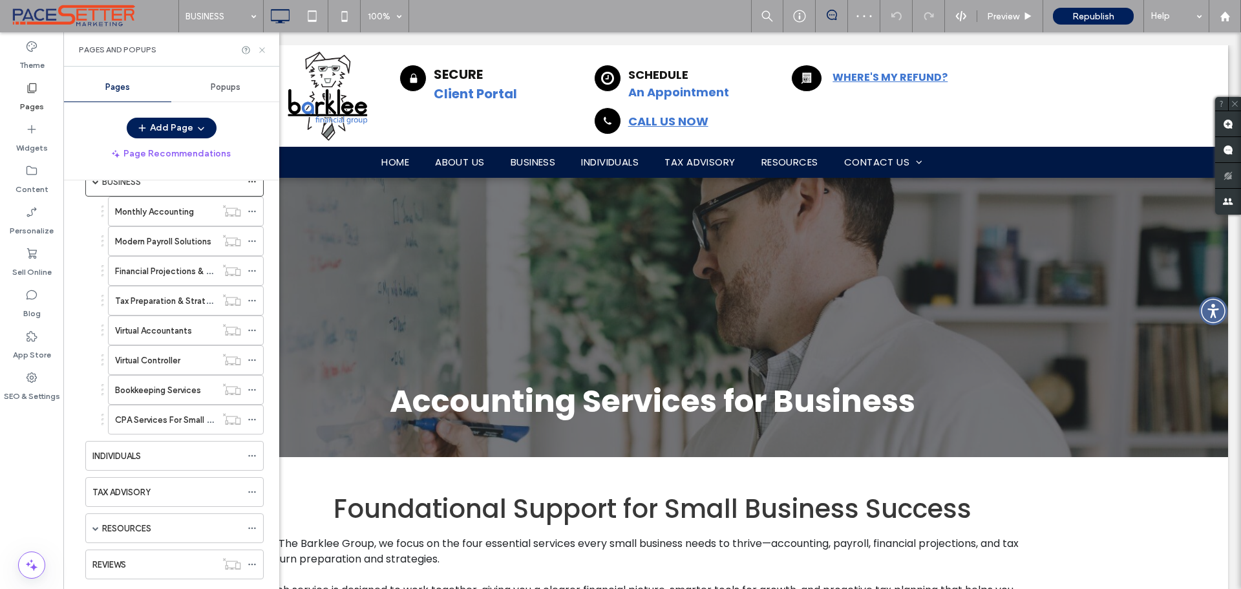
click at [261, 50] on use at bounding box center [261, 49] width 5 height 5
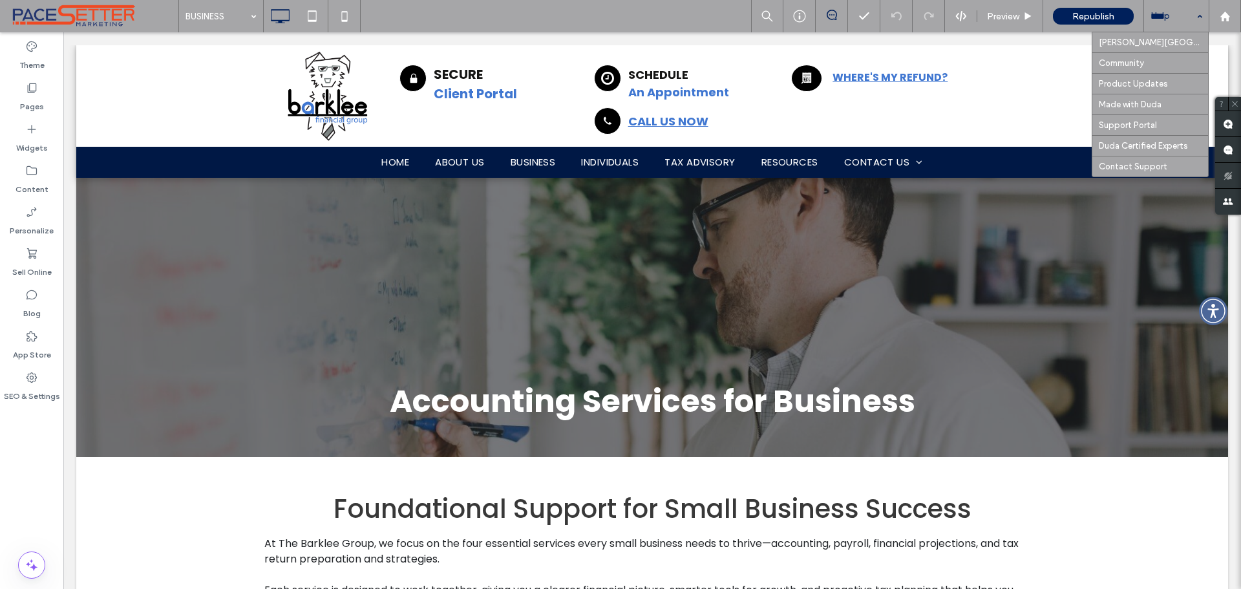
click at [1154, 10] on div "Help" at bounding box center [1176, 16] width 65 height 32
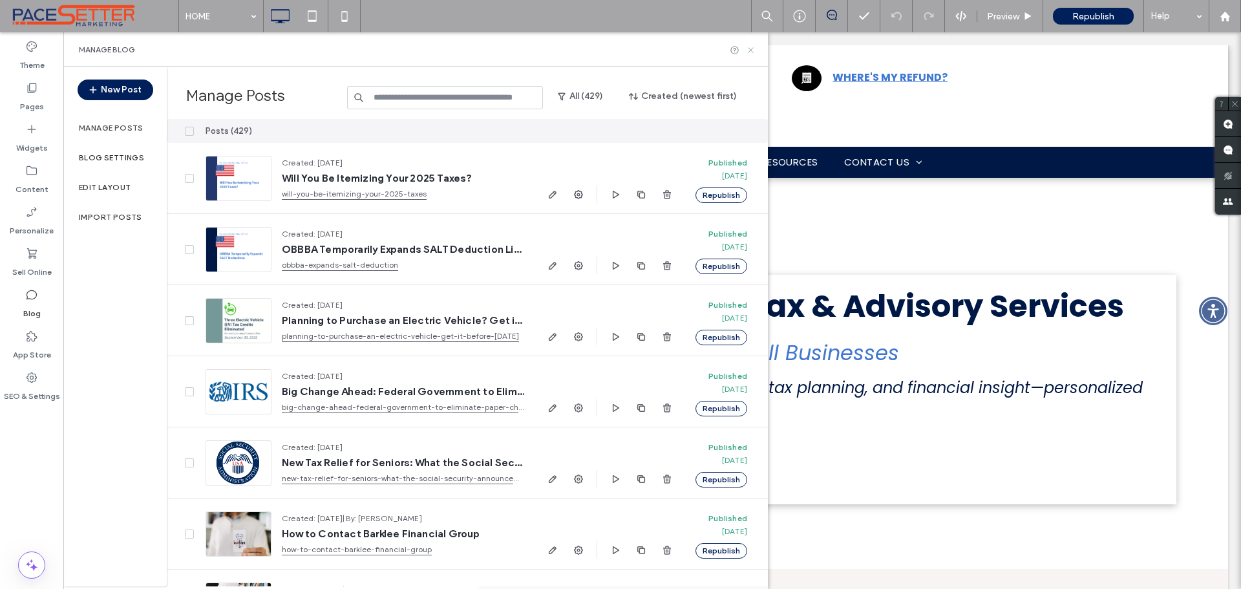
drag, startPoint x: 750, startPoint y: 52, endPoint x: 681, endPoint y: 25, distance: 74.7
click at [750, 52] on icon at bounding box center [751, 50] width 10 height 10
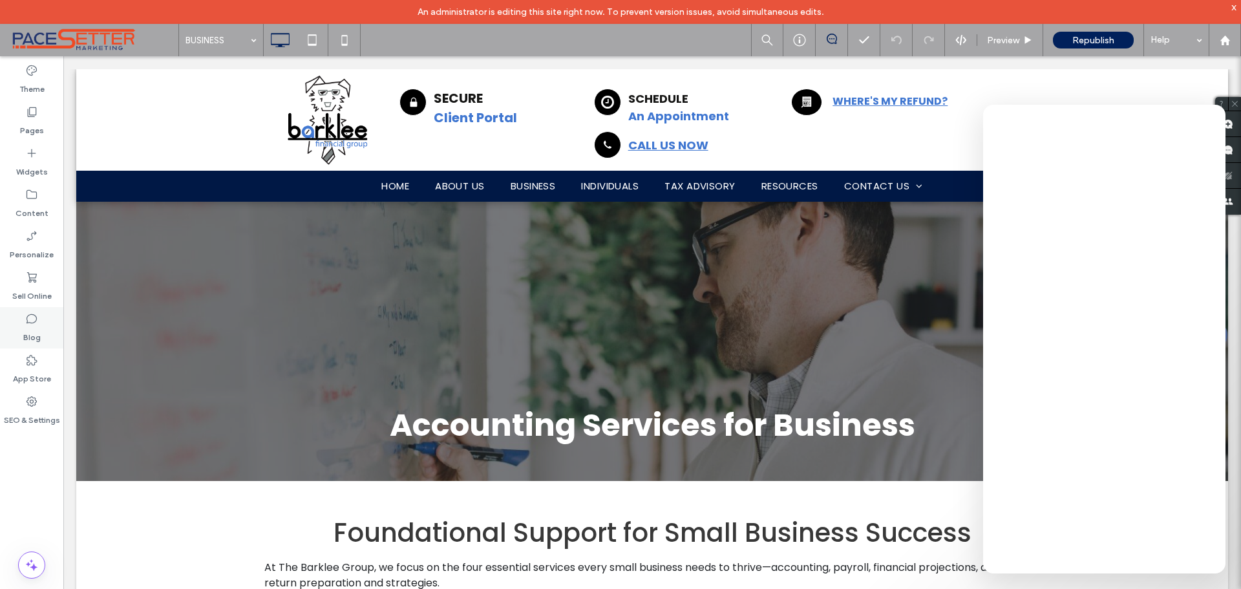
click at [36, 329] on label "Blog" at bounding box center [31, 334] width 17 height 18
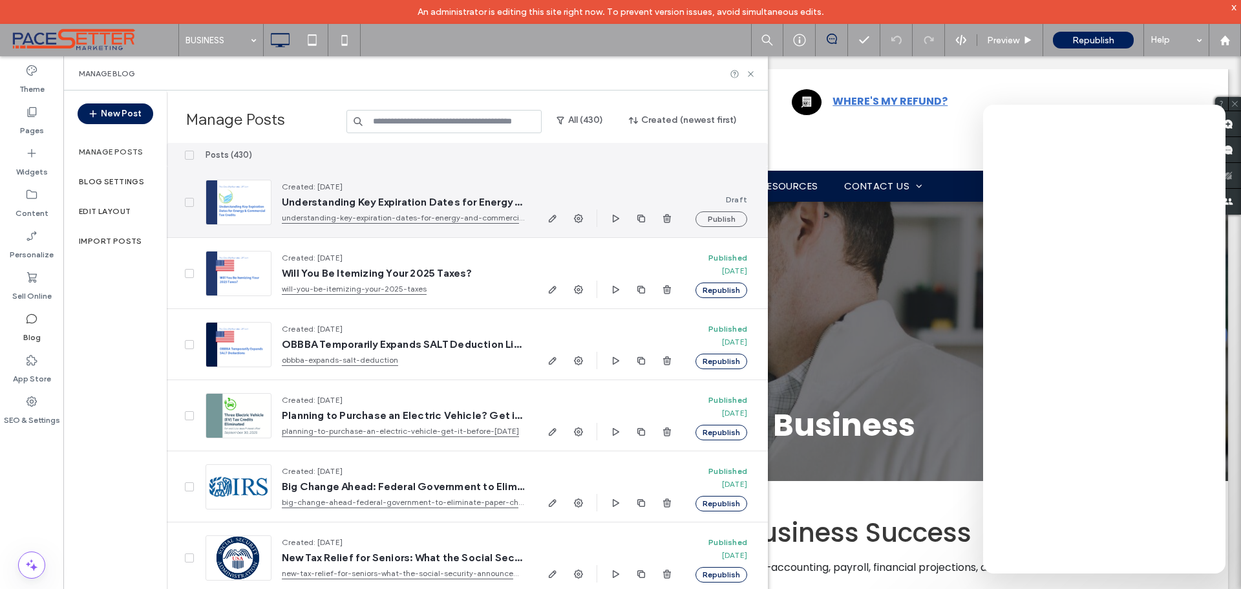
drag, startPoint x: 550, startPoint y: 217, endPoint x: 558, endPoint y: 217, distance: 7.8
click at [551, 217] on icon "button" at bounding box center [552, 218] width 10 height 10
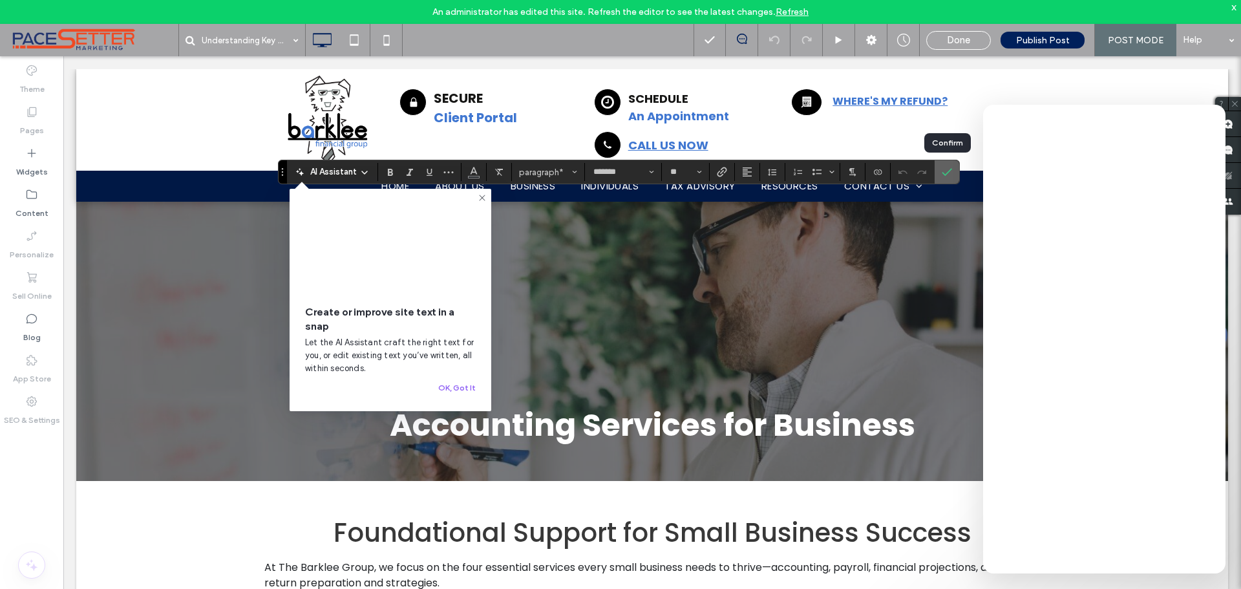
click at [946, 171] on icon "Confirm" at bounding box center [947, 172] width 10 height 10
